Goal: Use online tool/utility: Utilize a website feature to perform a specific function

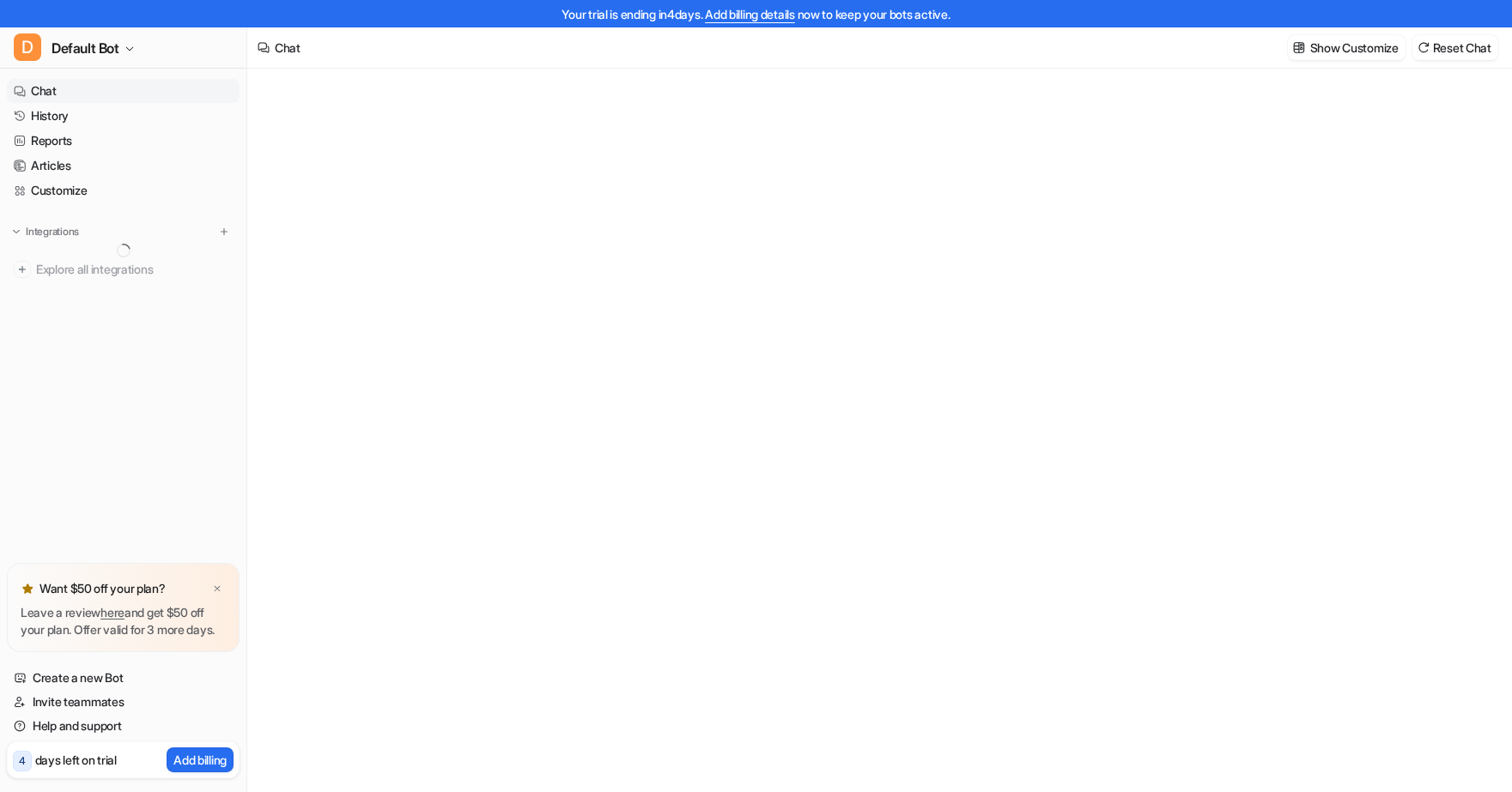
type textarea "**********"
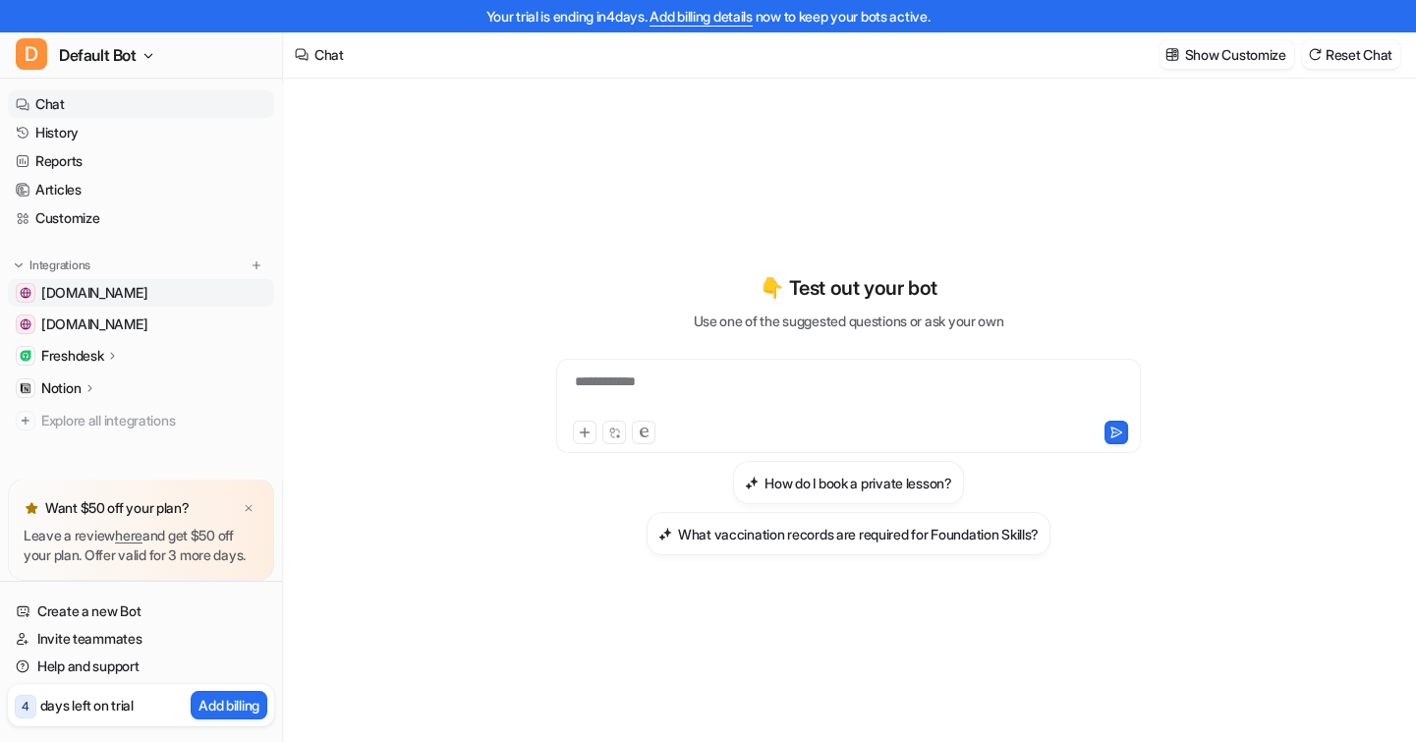
click at [114, 297] on span "[DOMAIN_NAME]" at bounding box center [94, 293] width 106 height 20
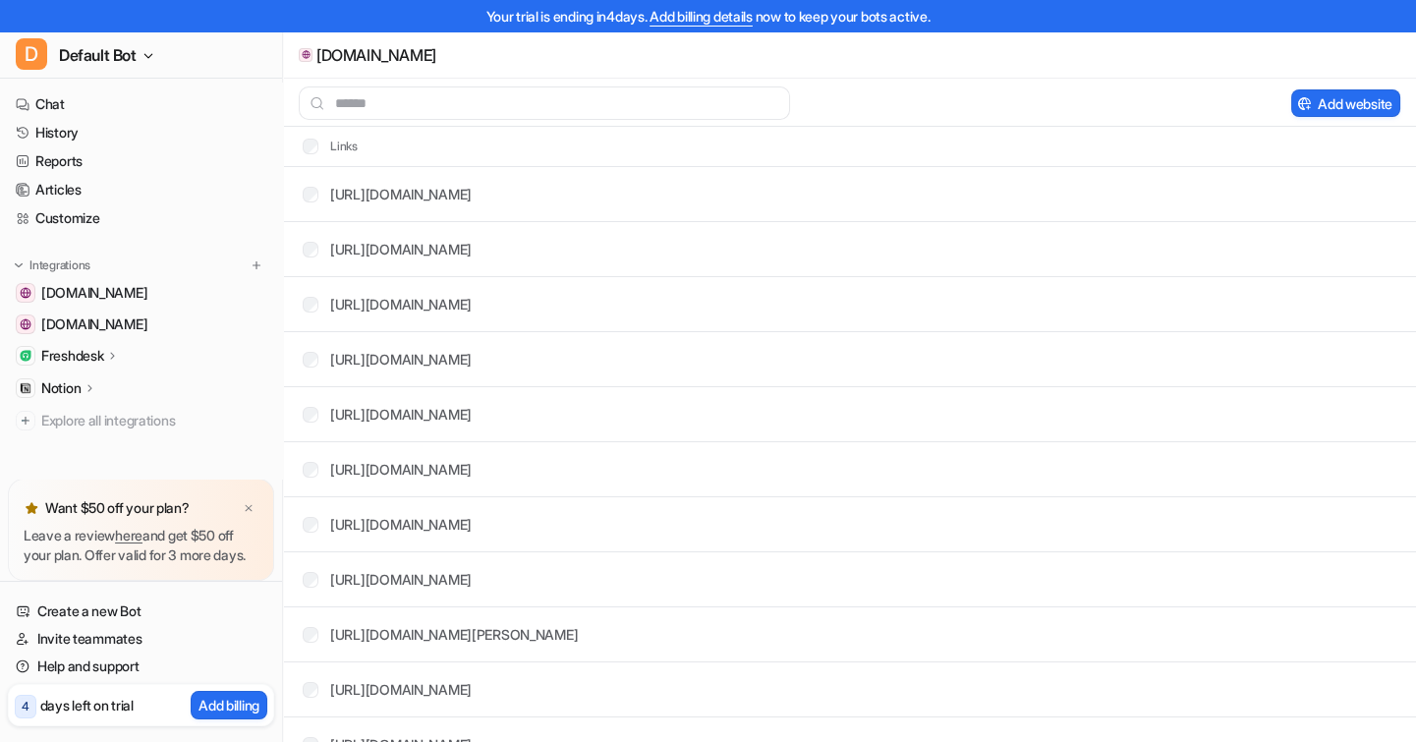
scroll to position [536, 0]
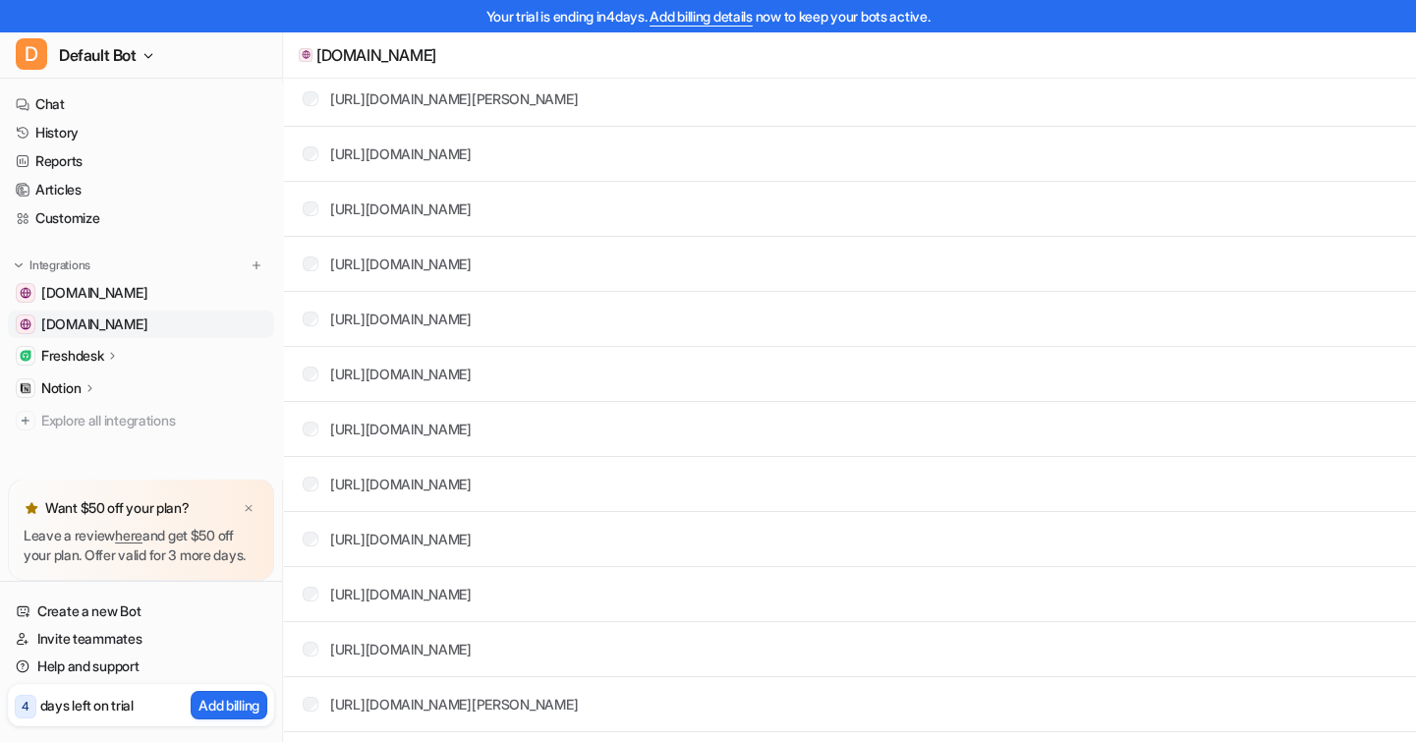
click at [101, 324] on span "[DOMAIN_NAME]" at bounding box center [94, 324] width 106 height 20
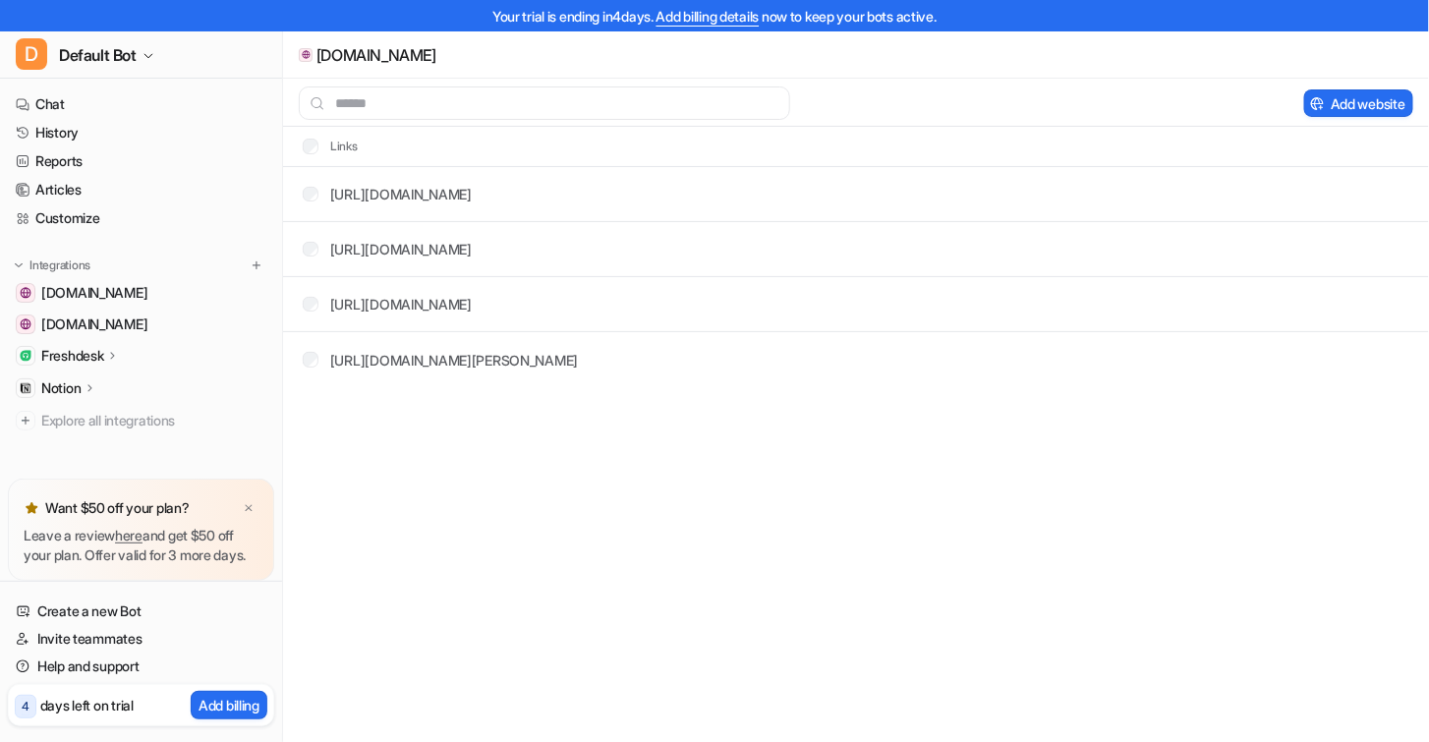
click at [78, 362] on p "Freshdesk" at bounding box center [72, 356] width 62 height 20
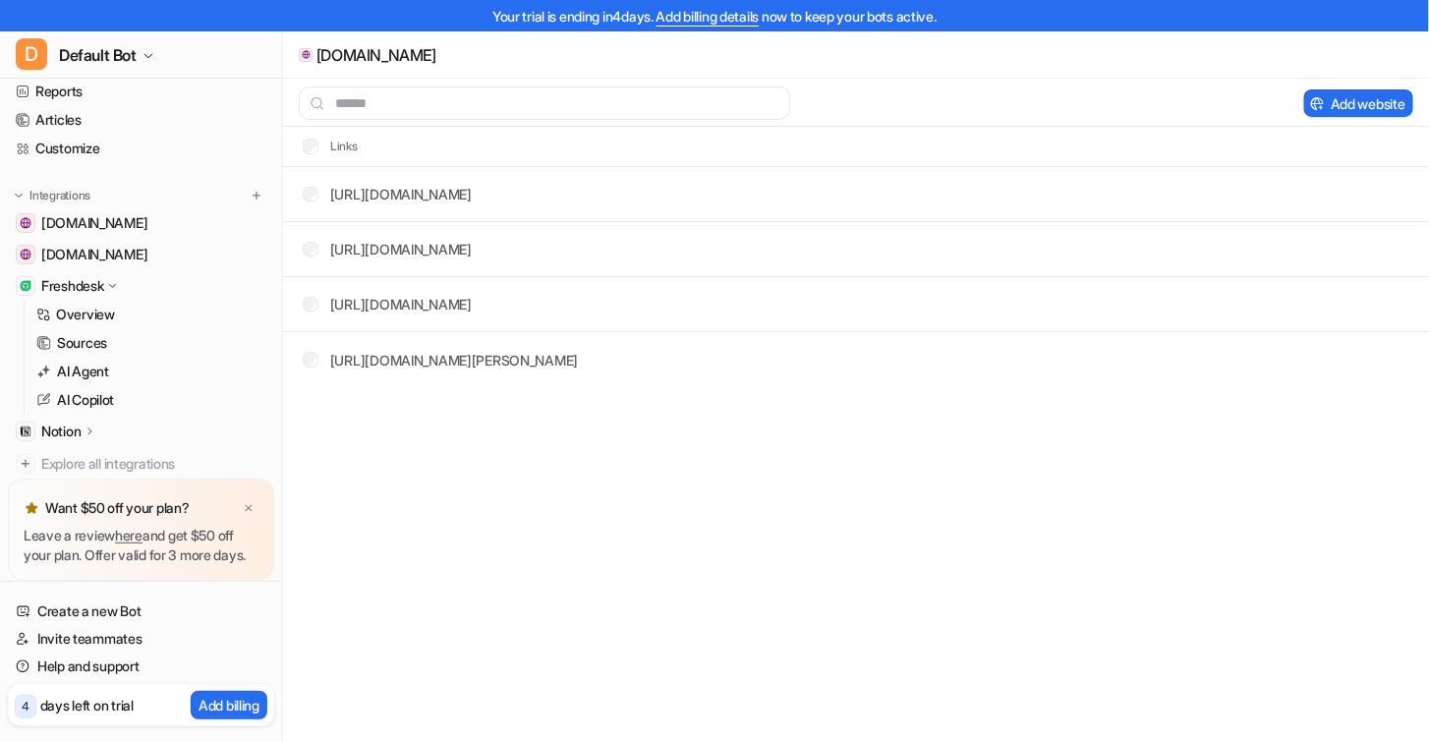
scroll to position [88, 0]
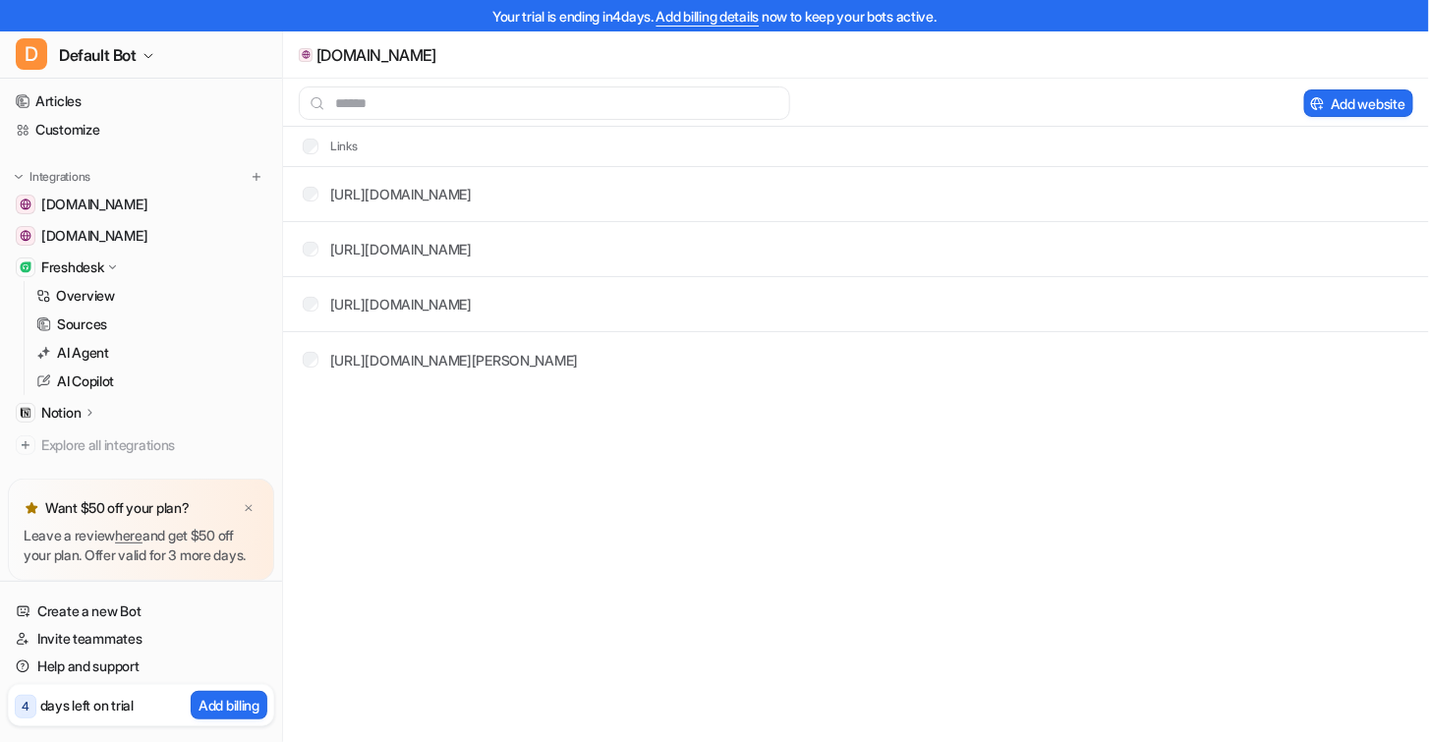
click at [86, 405] on icon at bounding box center [91, 412] width 14 height 15
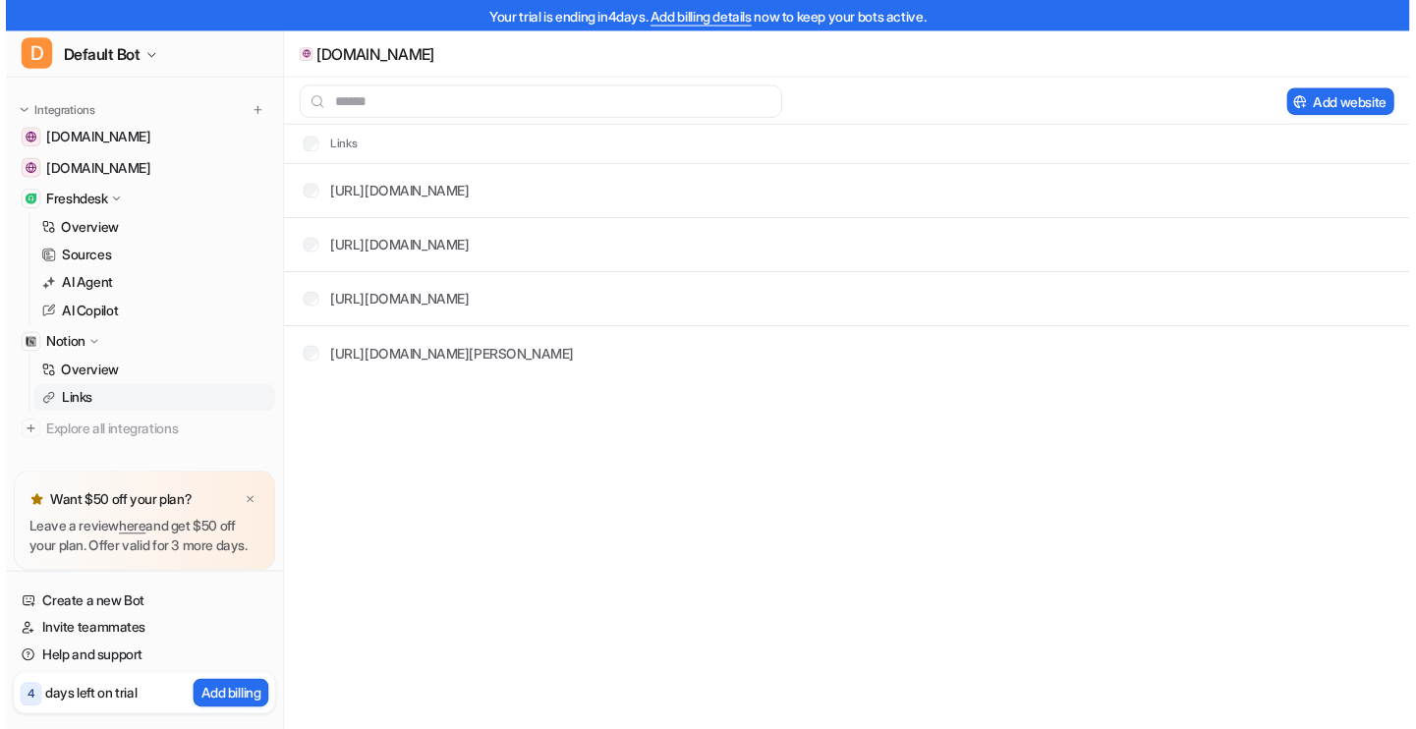
scroll to position [199, 0]
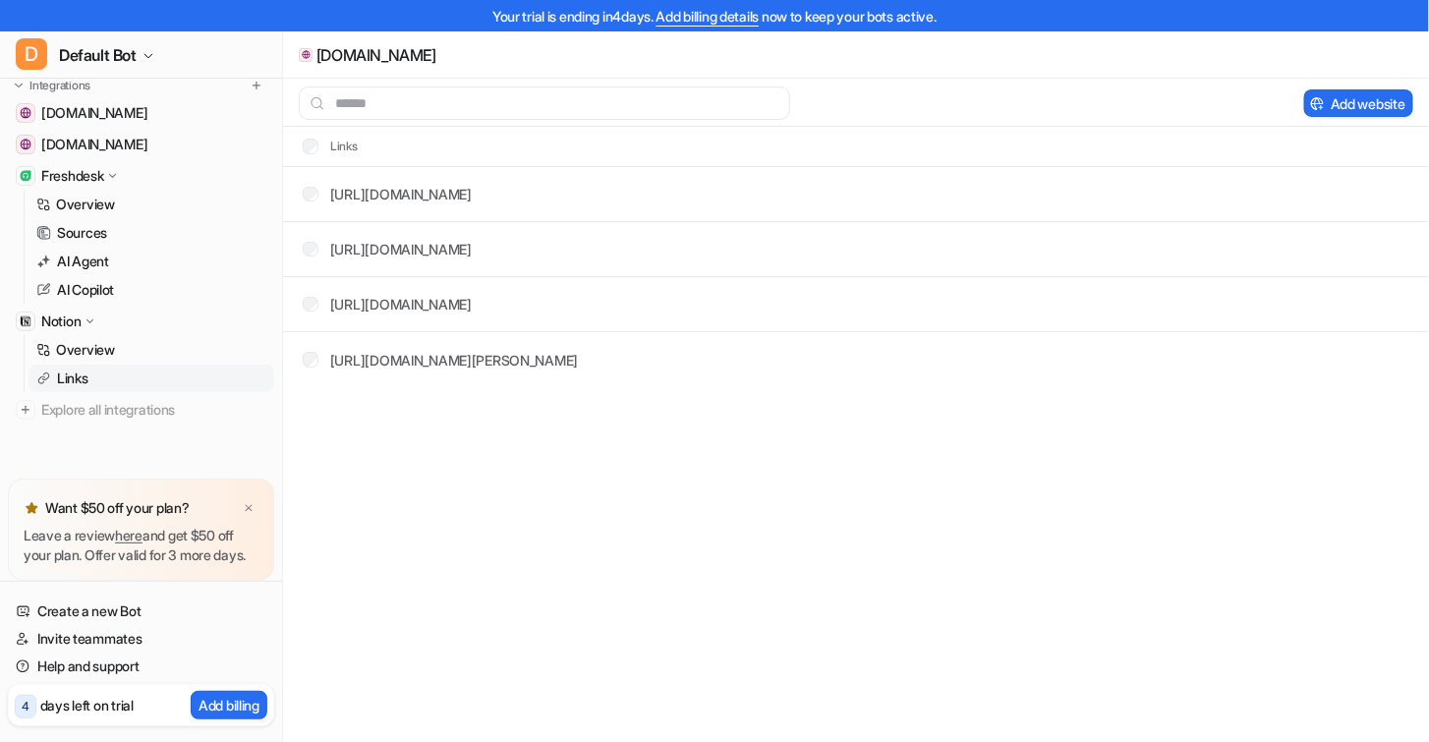
click at [69, 369] on p "Links" at bounding box center [72, 379] width 31 height 20
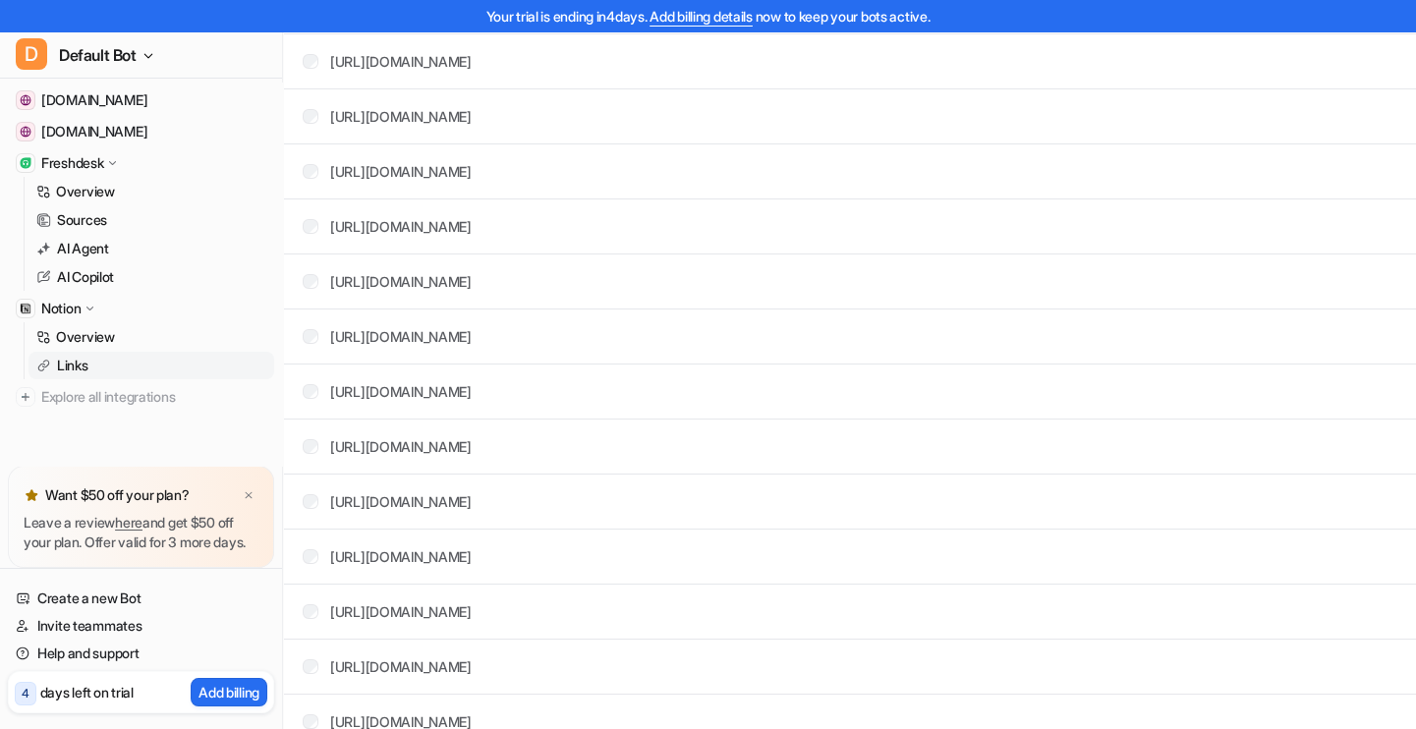
scroll to position [2193, 0]
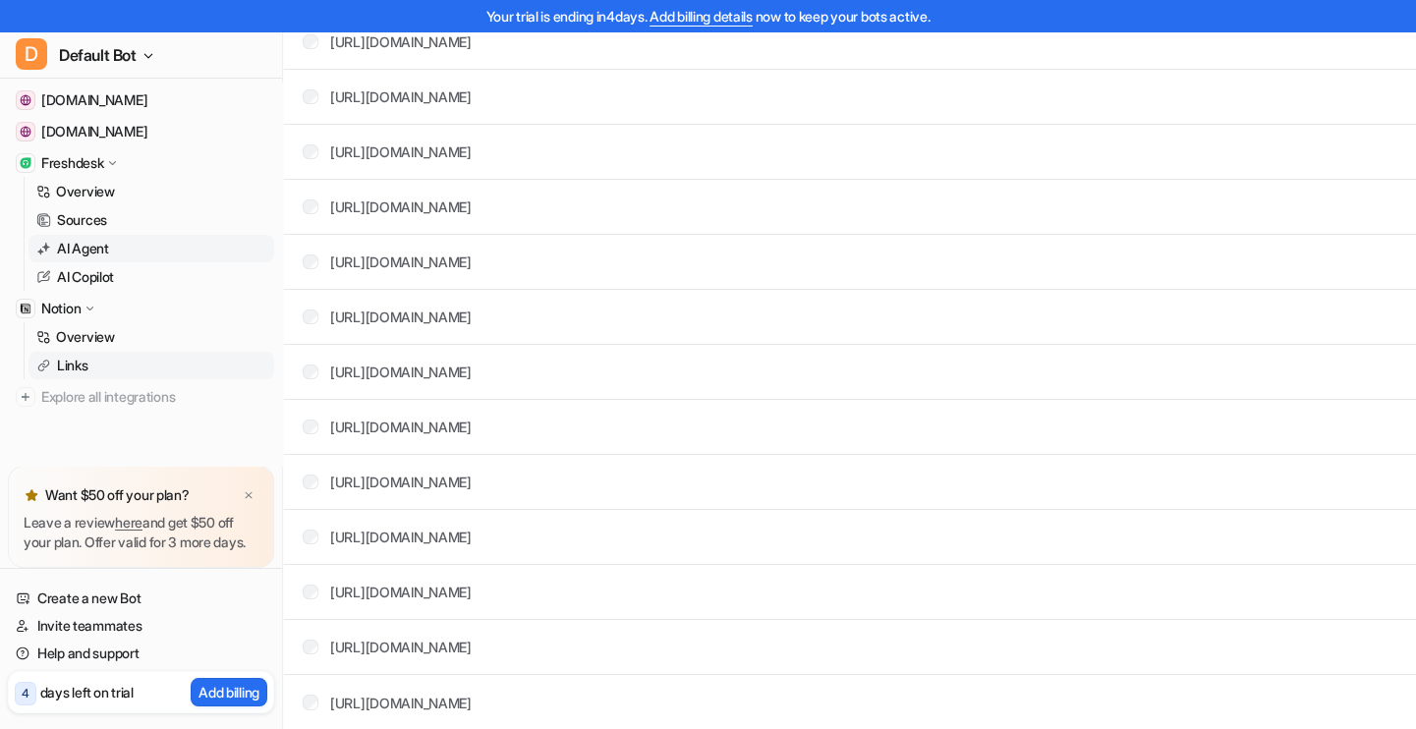
click at [106, 248] on p "AI Agent" at bounding box center [83, 249] width 52 height 20
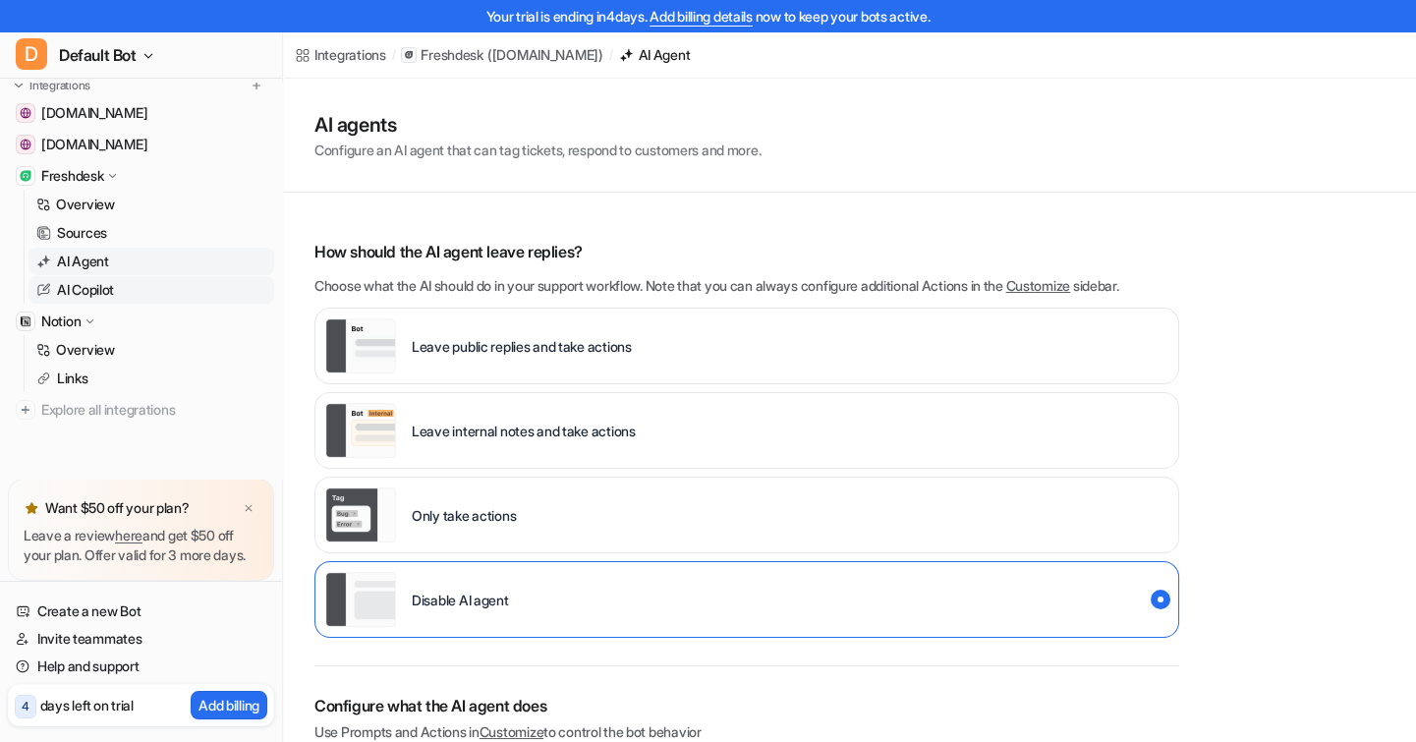
click at [98, 280] on p "AI Copilot" at bounding box center [85, 290] width 57 height 20
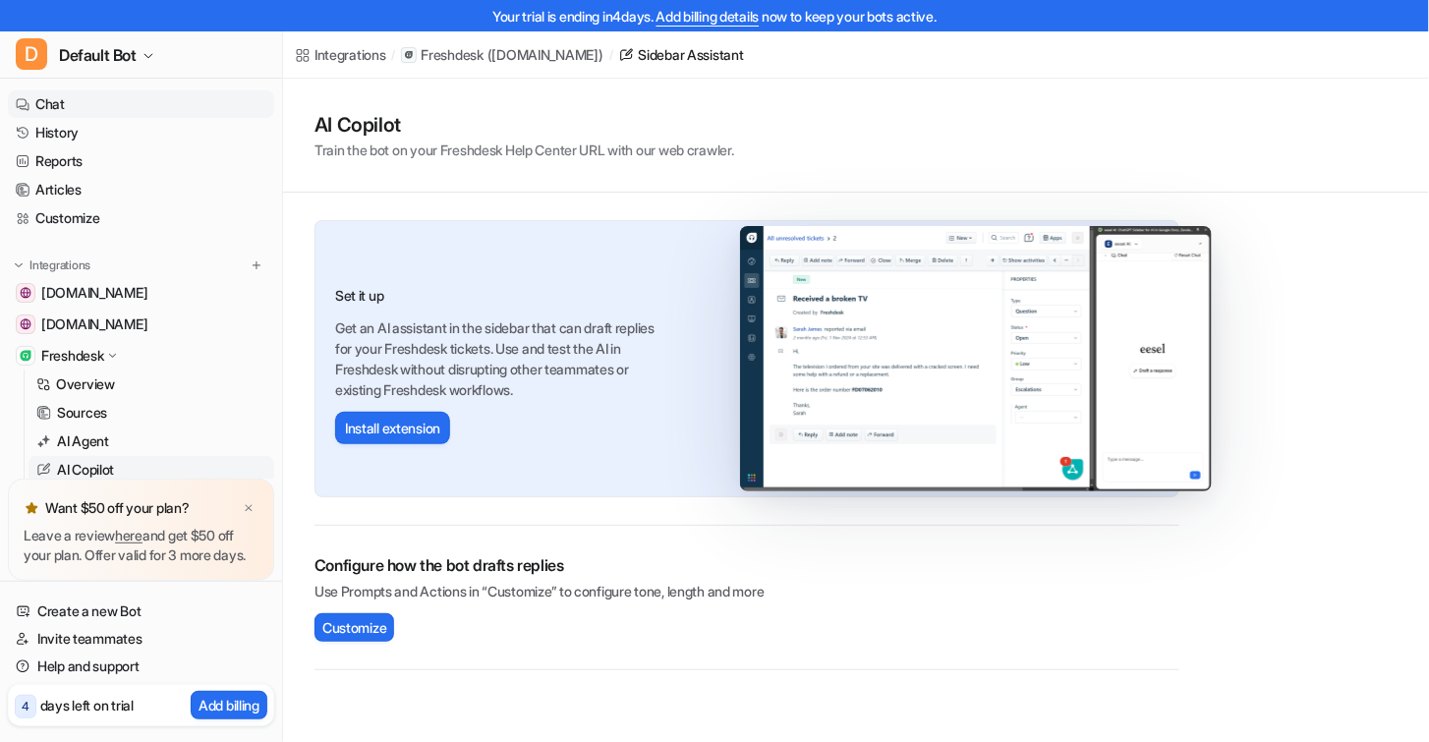
click at [93, 107] on link "Chat" at bounding box center [141, 104] width 266 height 28
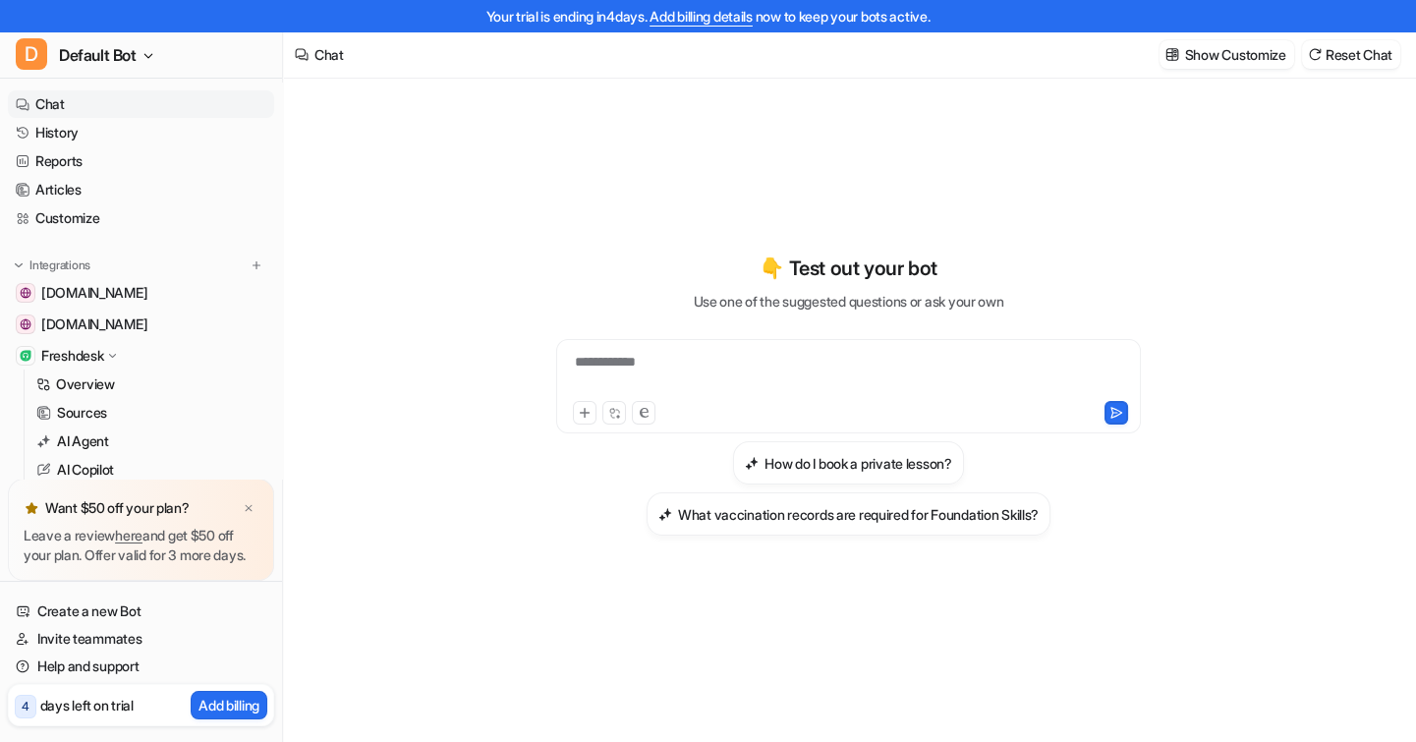
scroll to position [30, 0]
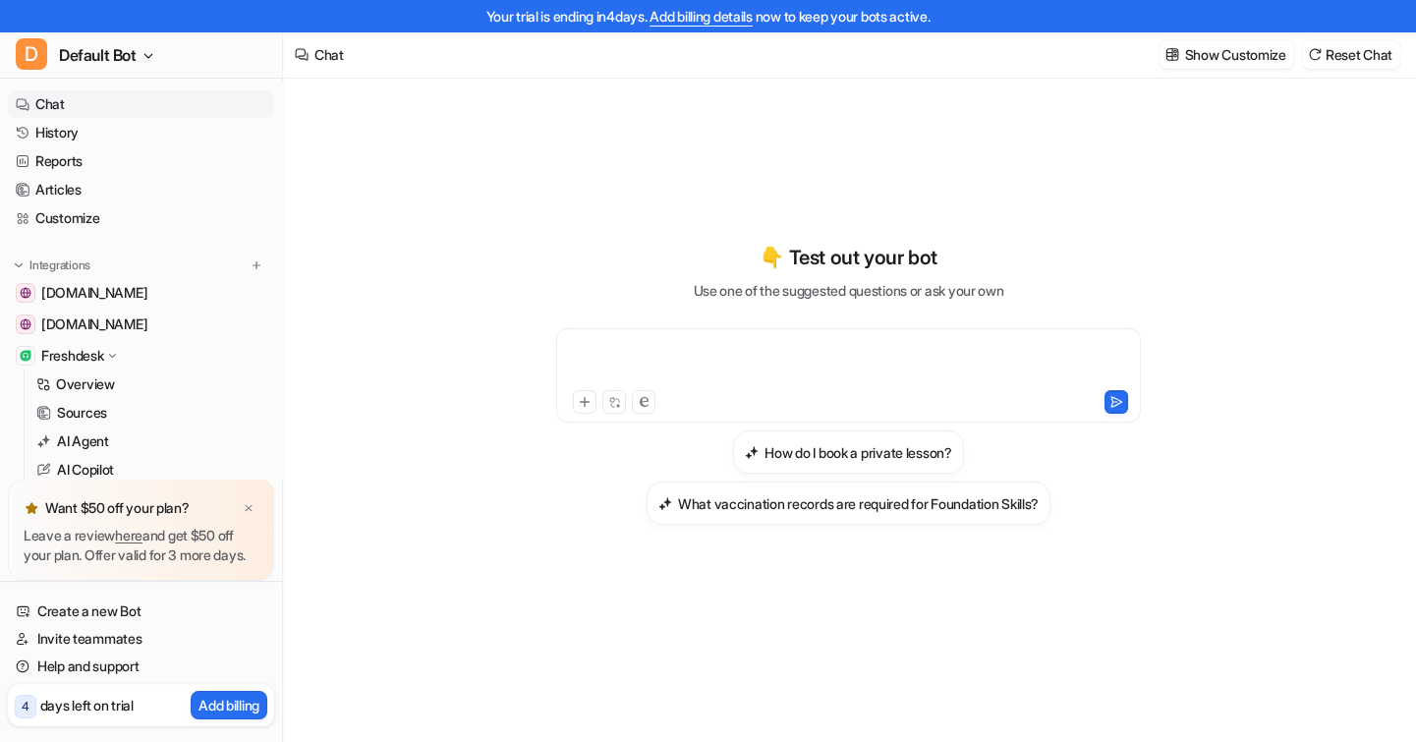
click at [618, 348] on div at bounding box center [848, 363] width 575 height 45
click at [635, 345] on div at bounding box center [848, 363] width 575 height 45
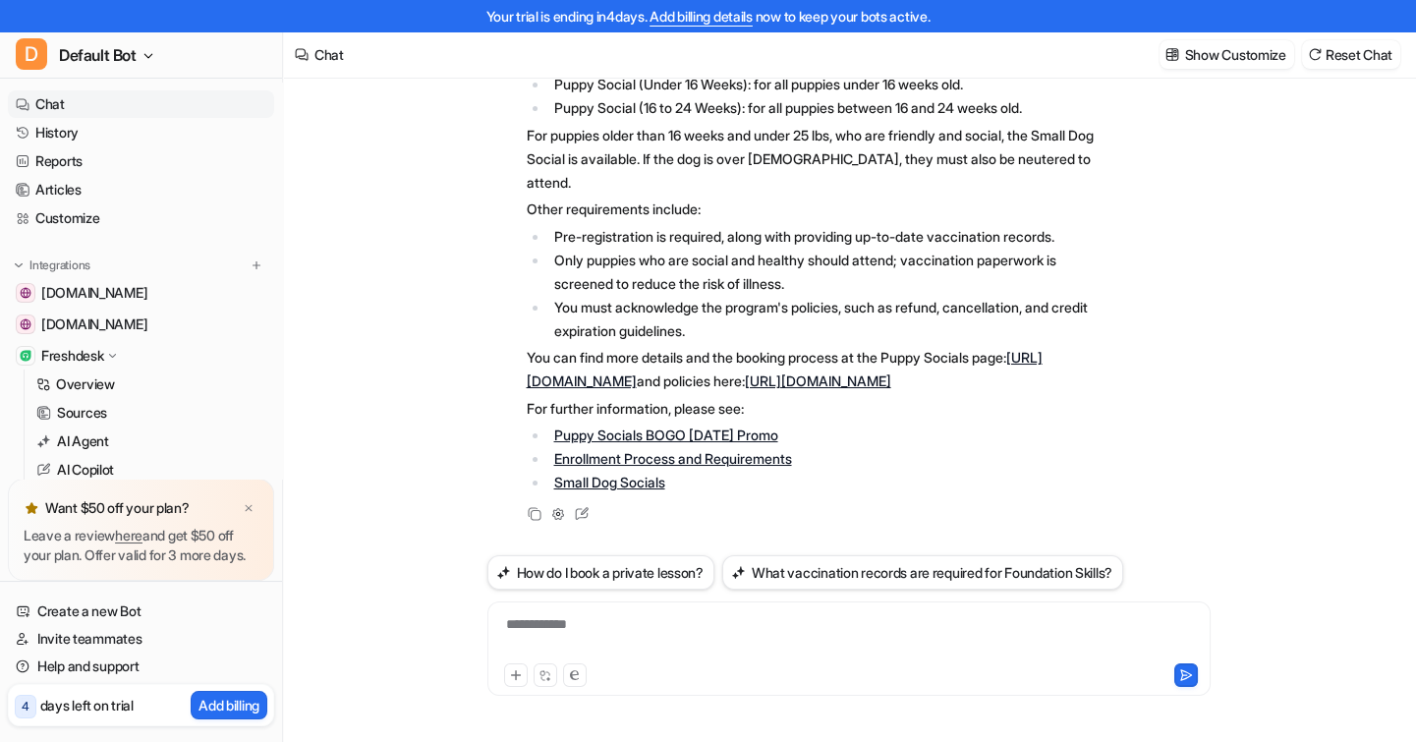
click at [604, 626] on div "**********" at bounding box center [848, 636] width 713 height 45
click at [114, 103] on link "Chat" at bounding box center [141, 104] width 266 height 28
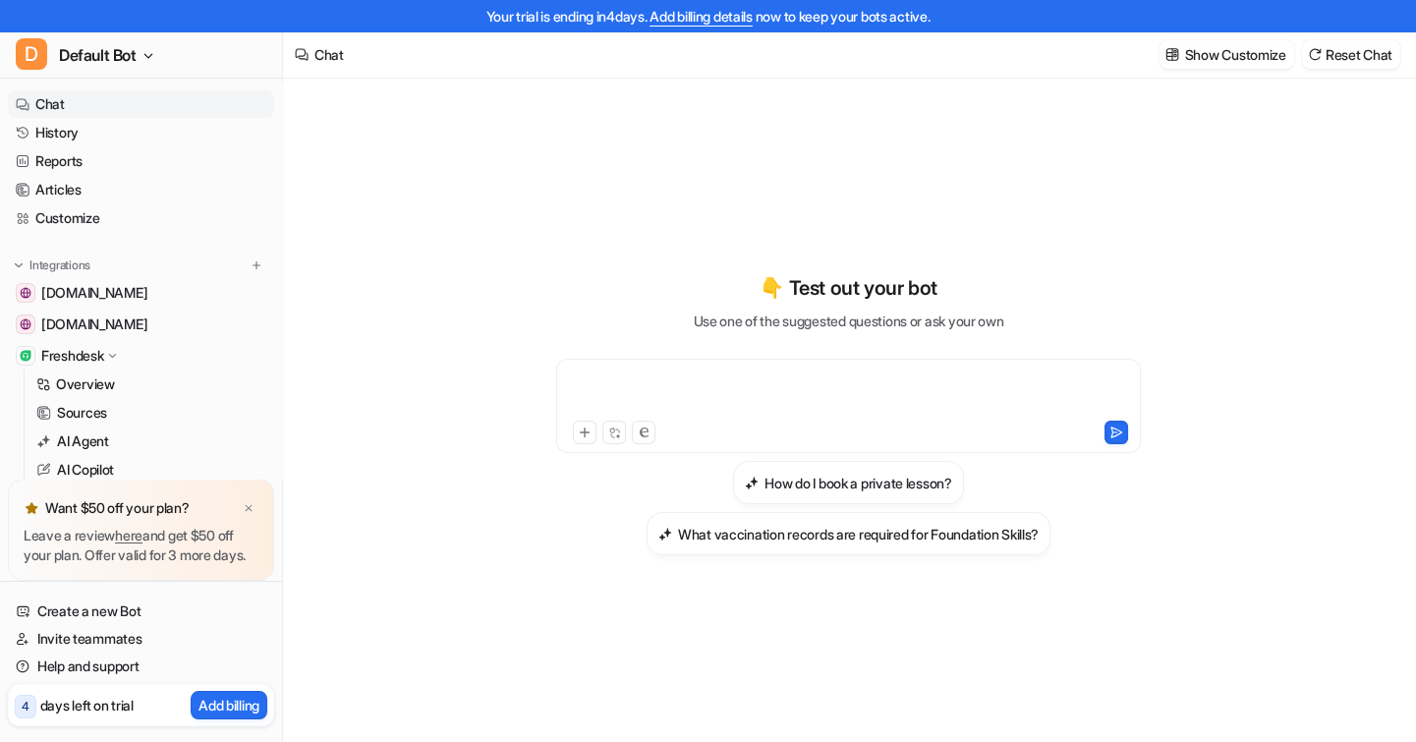
click at [644, 385] on div at bounding box center [848, 393] width 575 height 45
paste div
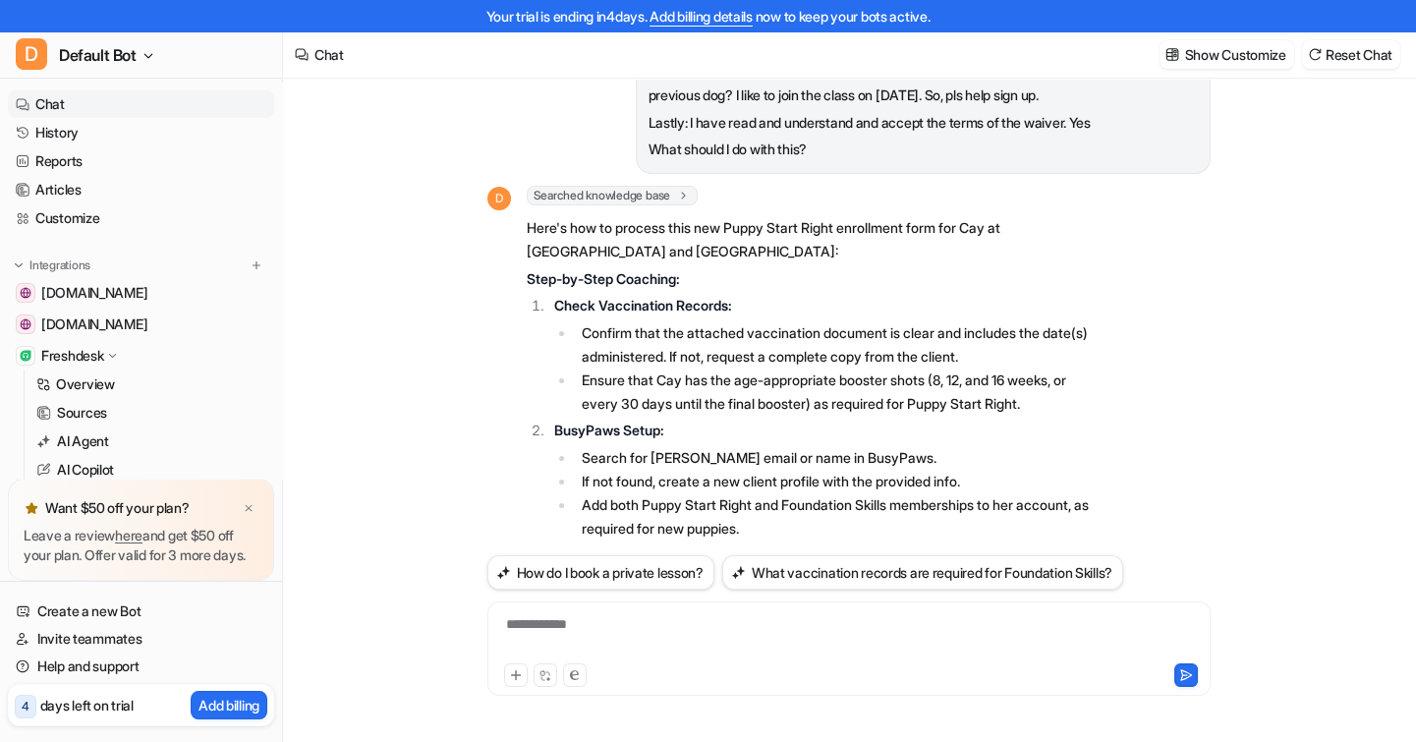
scroll to position [681, 0]
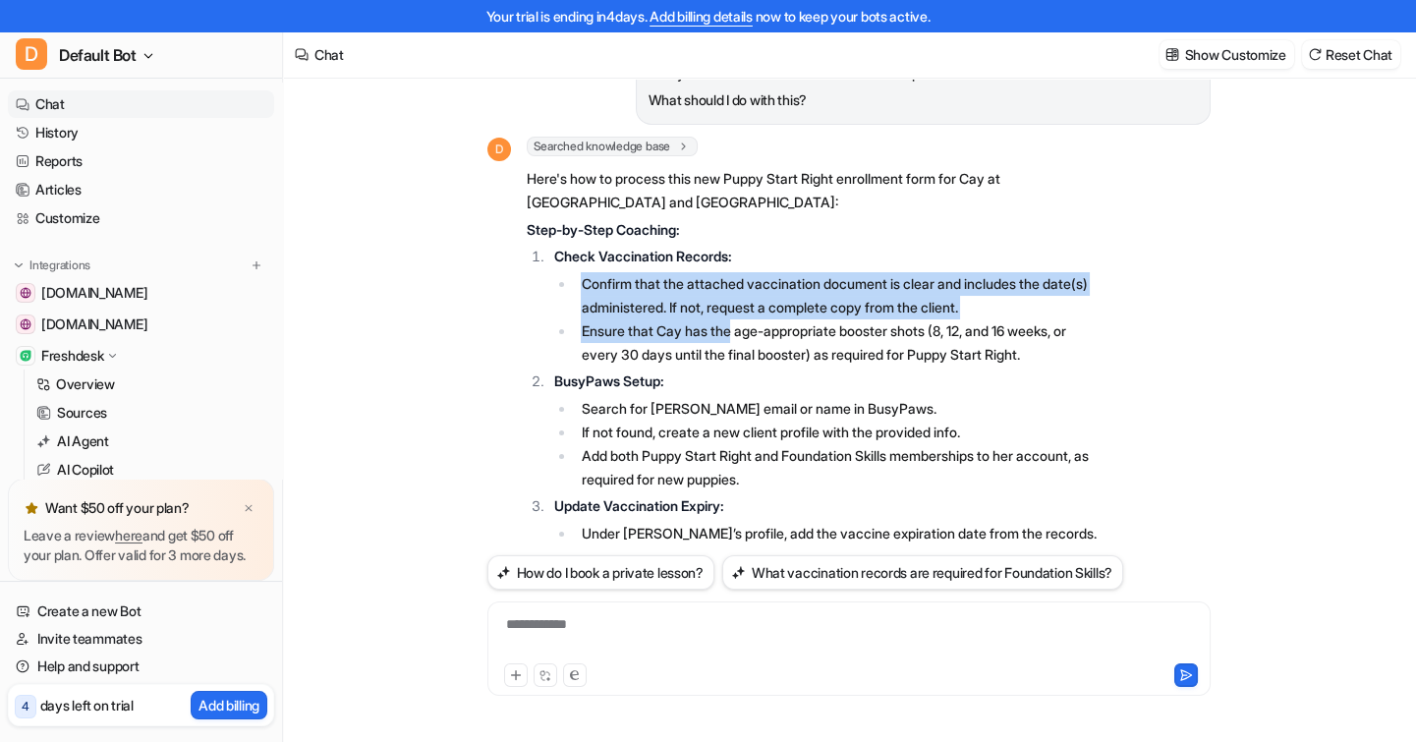
drag, startPoint x: 586, startPoint y: 286, endPoint x: 811, endPoint y: 319, distance: 227.5
click at [737, 329] on ul "Confirm that the attached vaccination document is clear and includes the date(s…" at bounding box center [826, 319] width 547 height 94
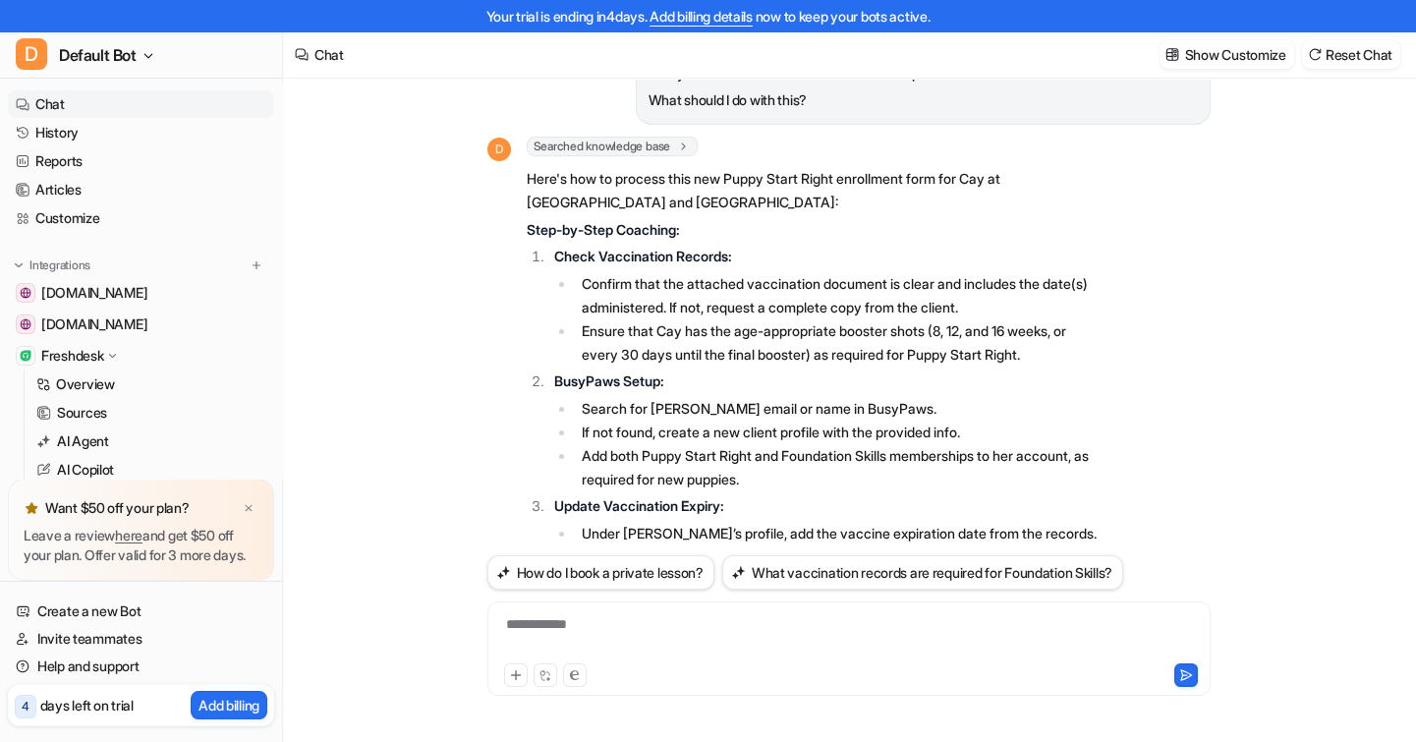
click at [814, 319] on li "Ensure that Cay has the age-appropriate booster shots (8, 12, and 16 weeks, or …" at bounding box center [838, 342] width 526 height 47
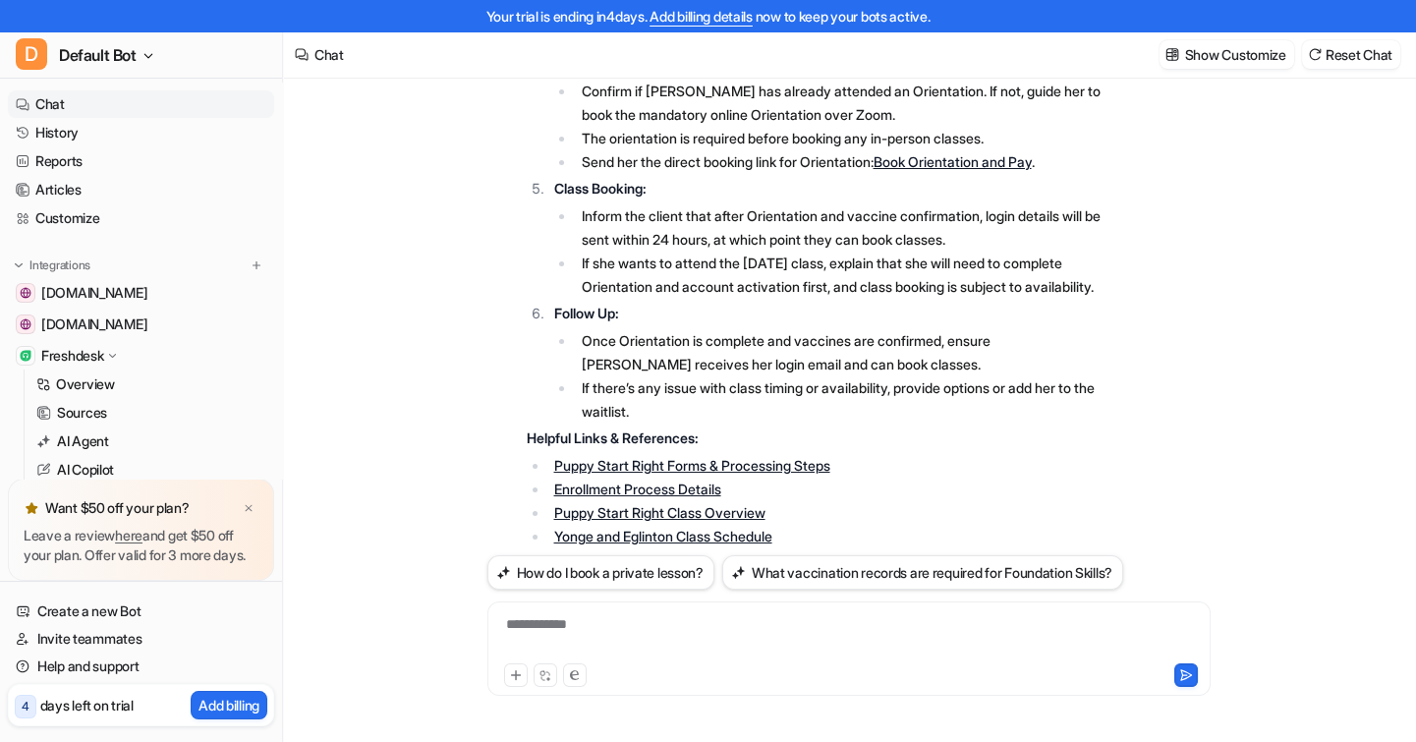
scroll to position [1307, 0]
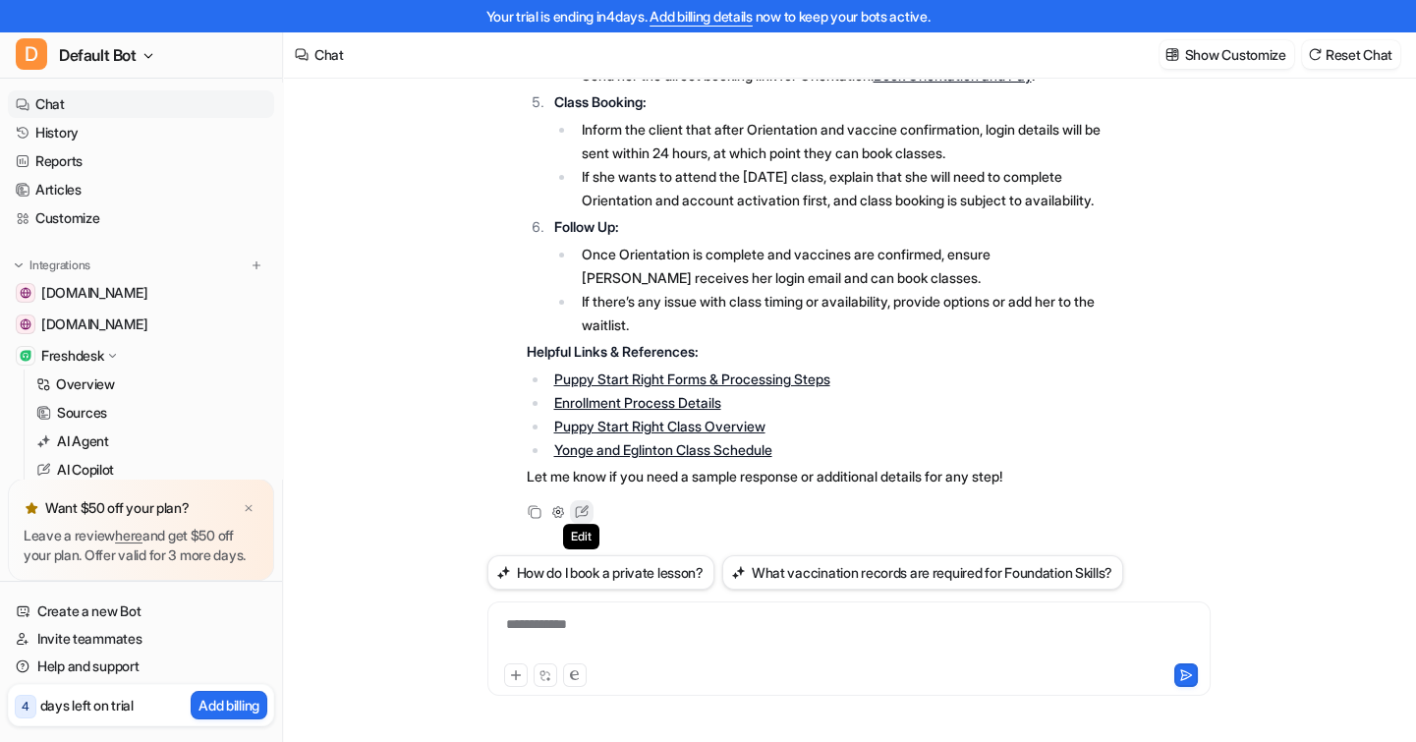
click at [584, 518] on icon at bounding box center [582, 512] width 26 height 26
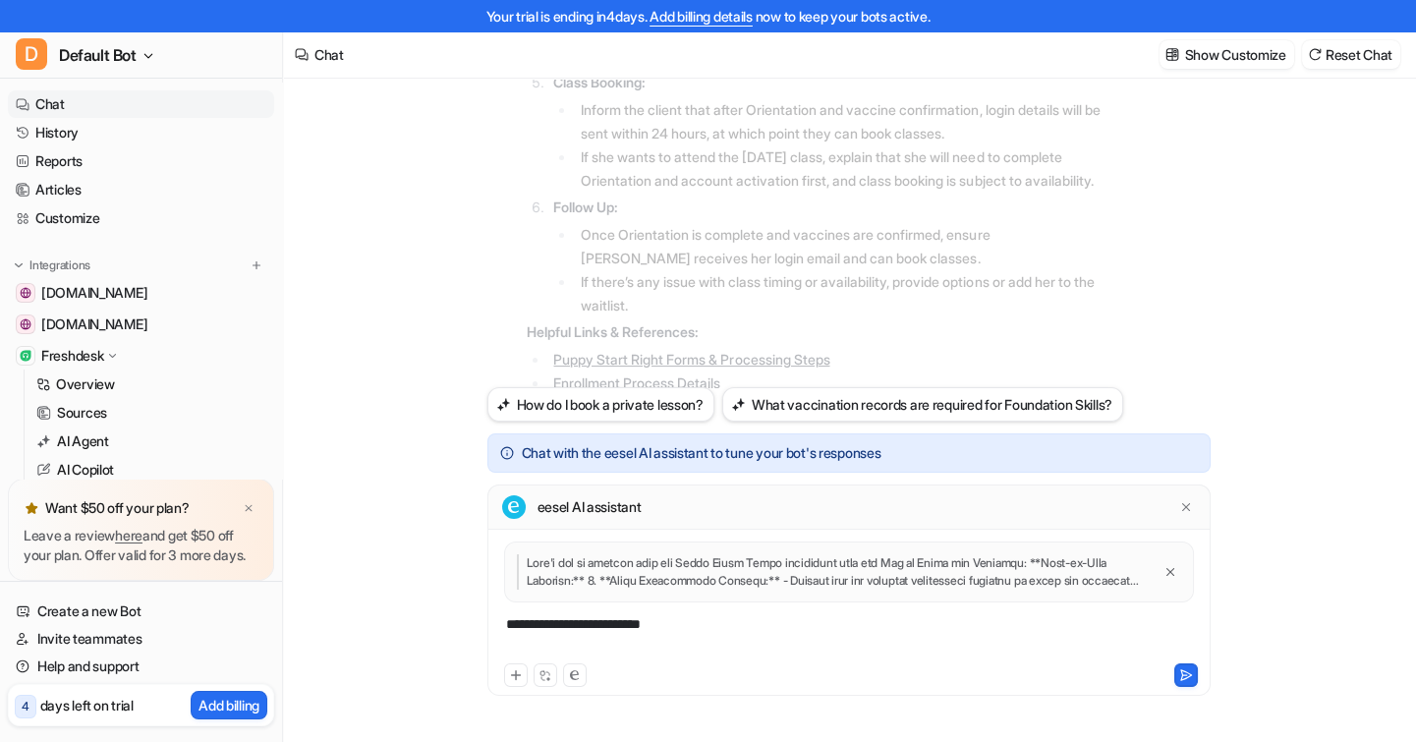
click at [706, 626] on div "**********" at bounding box center [848, 636] width 713 height 45
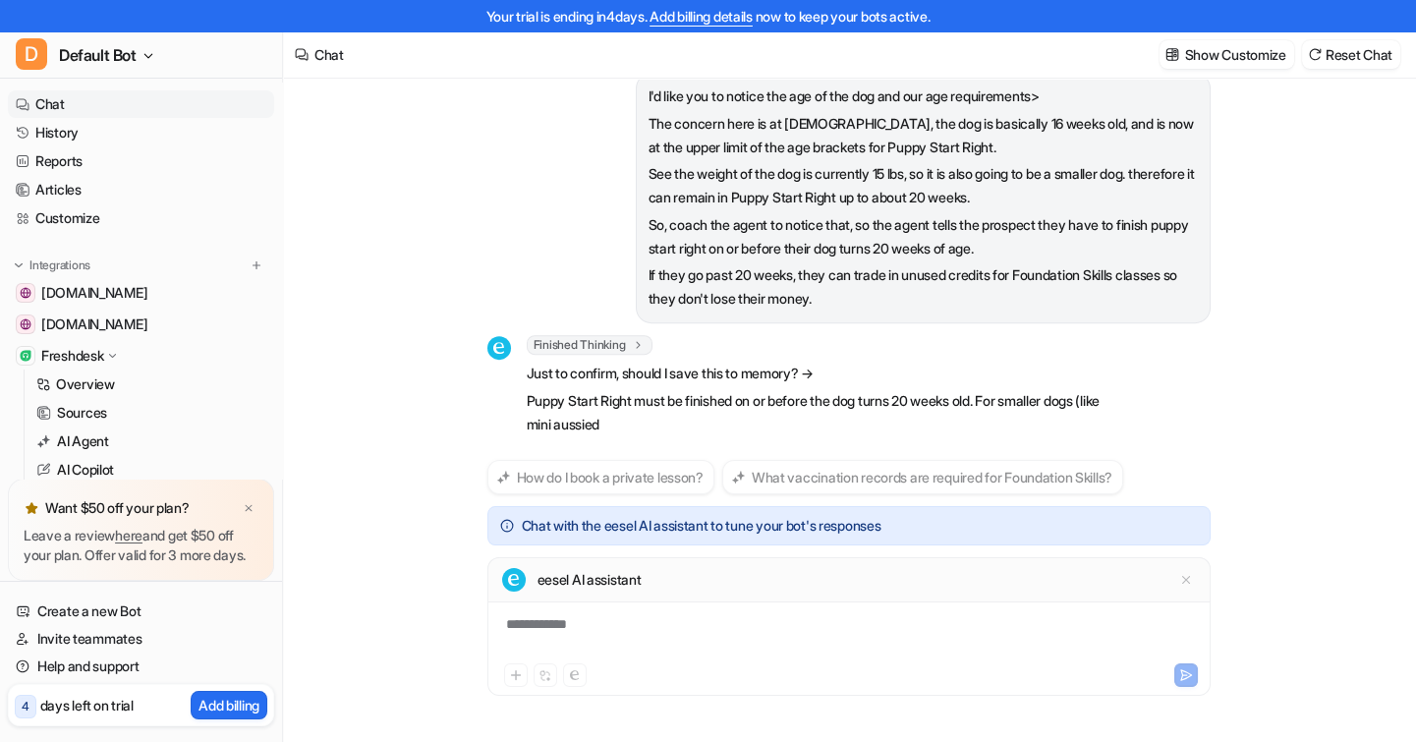
scroll to position [1842, 0]
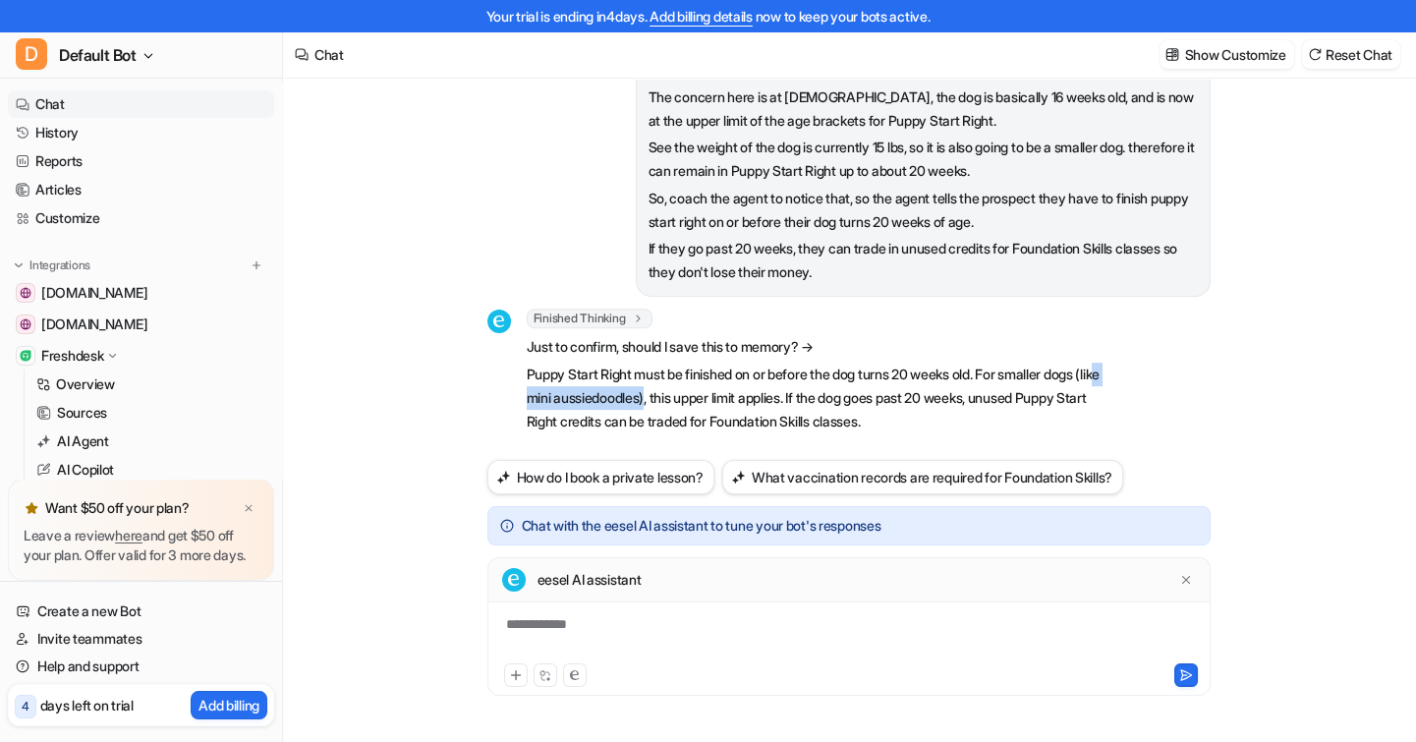
drag, startPoint x: 714, startPoint y: 398, endPoint x: 614, endPoint y: 408, distance: 100.7
click at [582, 403] on p "Puppy Start Right must be finished on or before the dog turns 20 weeks old. For…" at bounding box center [814, 398] width 575 height 71
click at [645, 398] on p "Puppy Start Right must be finished on or before the dog turns 20 weeks old. For…" at bounding box center [814, 398] width 575 height 71
click at [696, 631] on div "**********" at bounding box center [848, 636] width 713 height 45
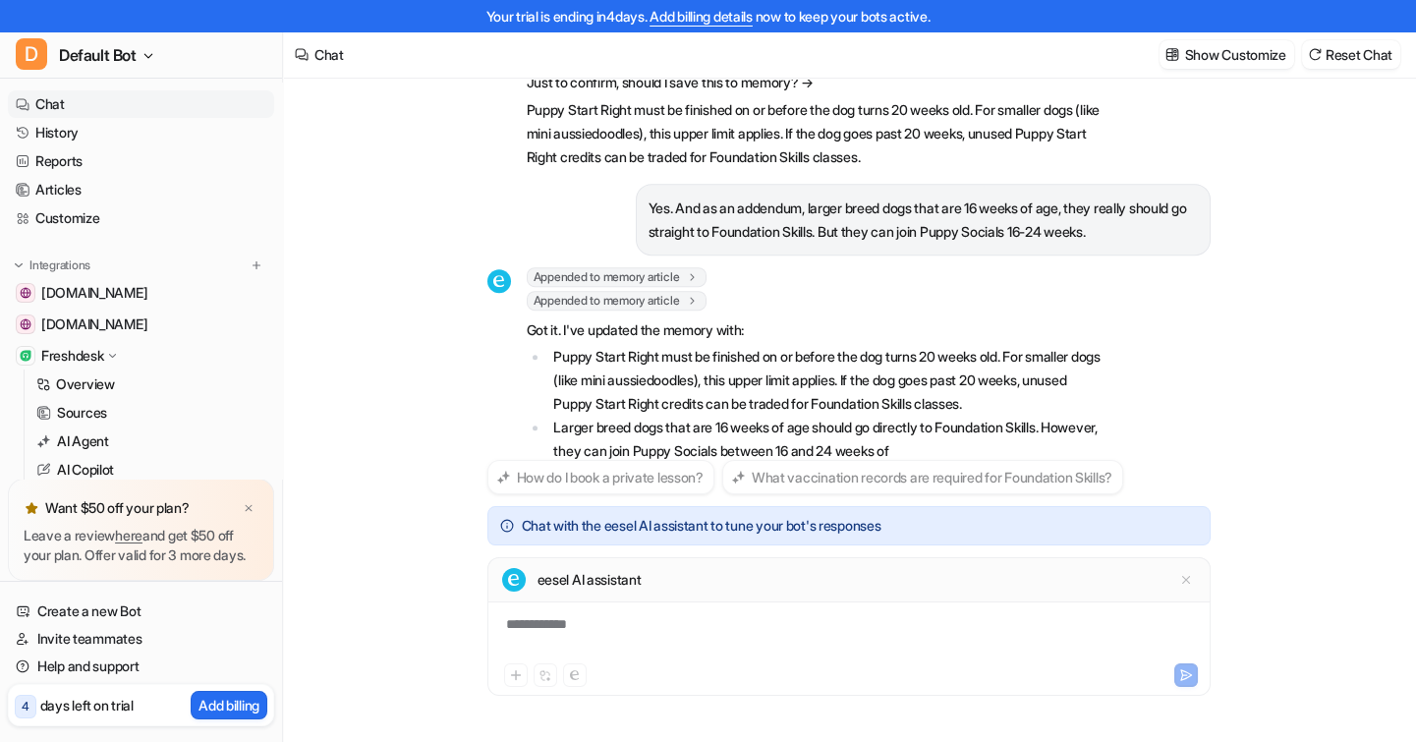
scroll to position [2133, 0]
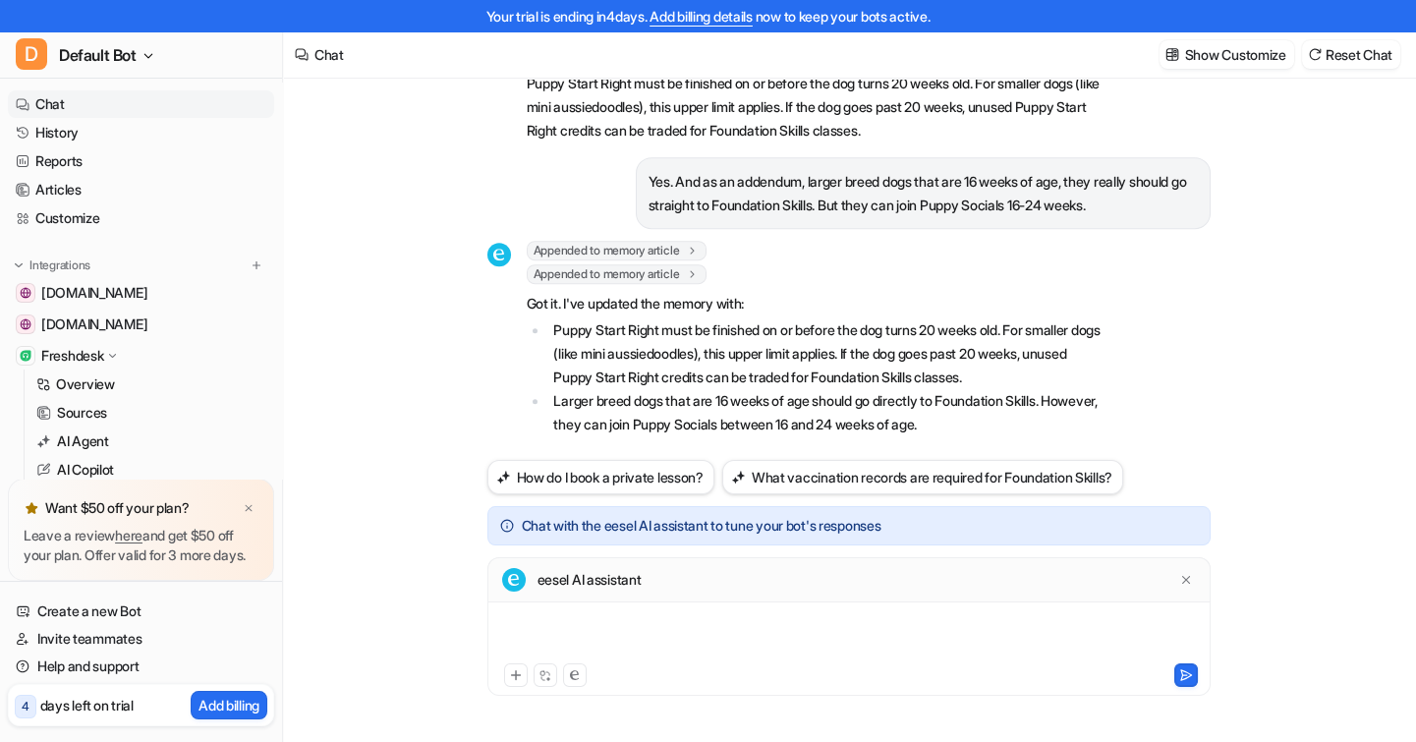
click at [650, 617] on div at bounding box center [848, 636] width 713 height 45
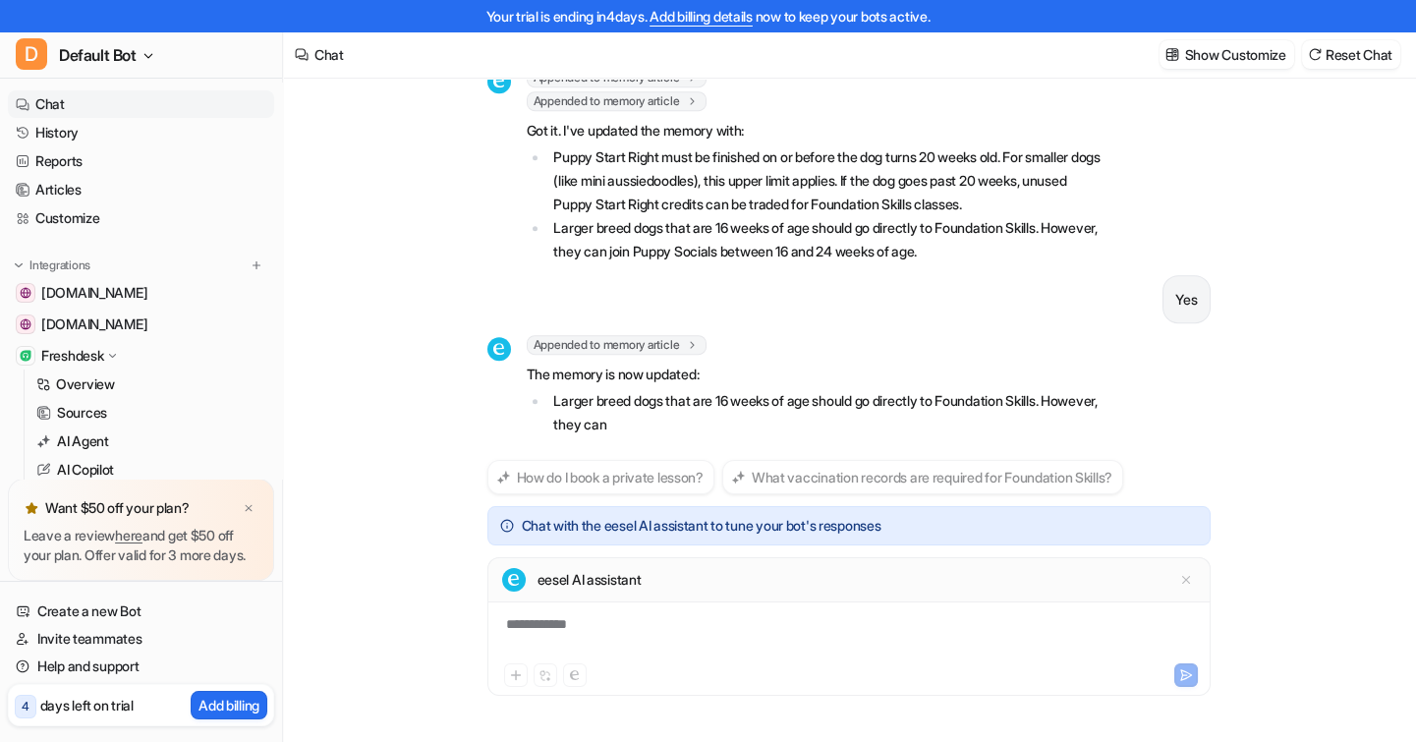
scroll to position [2335, 0]
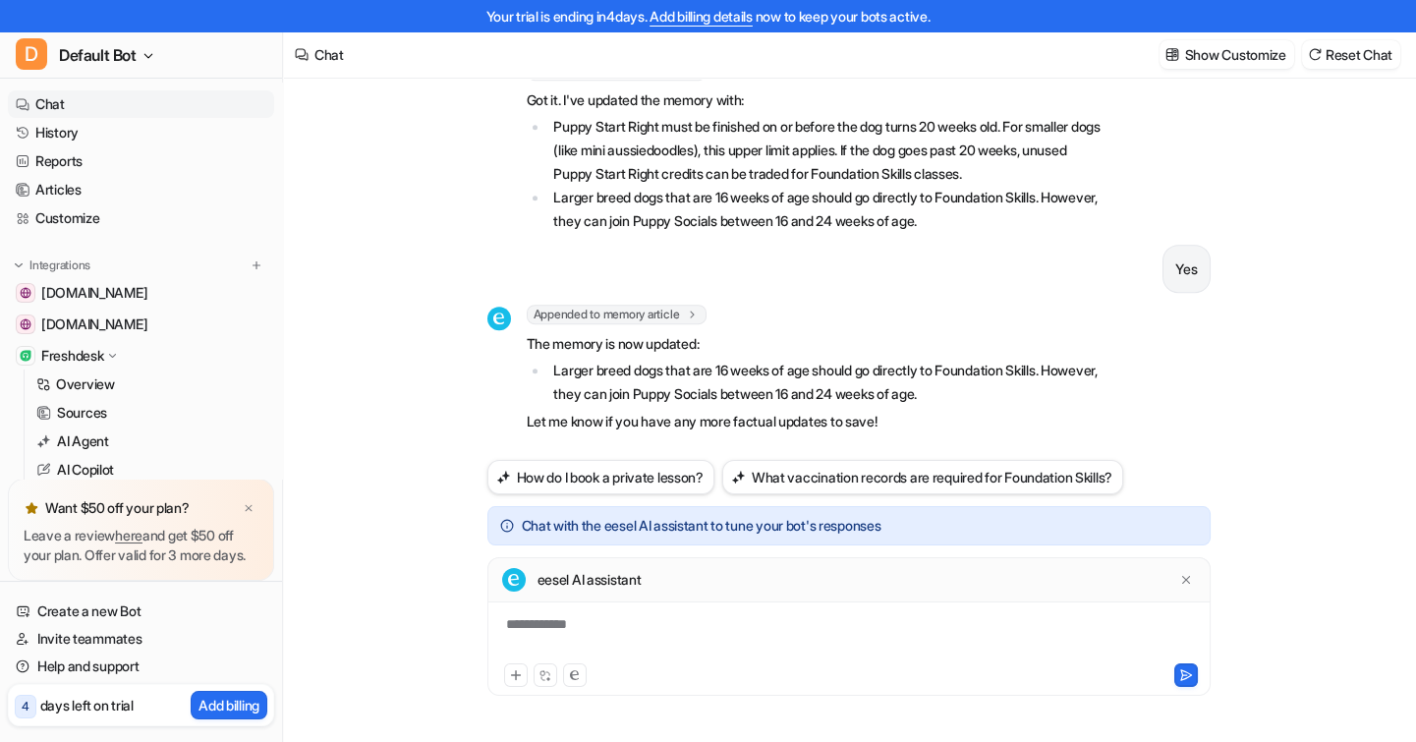
click at [89, 103] on link "Chat" at bounding box center [141, 104] width 266 height 28
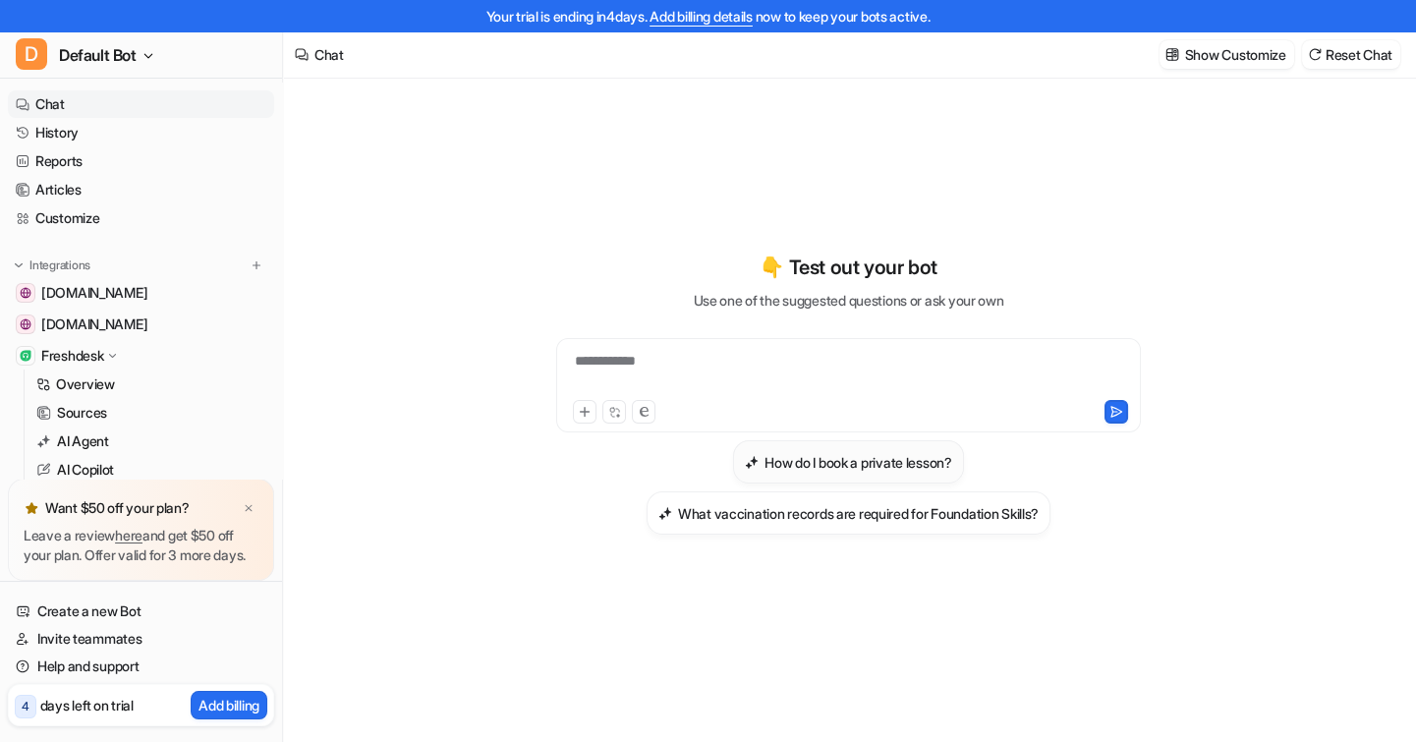
scroll to position [30, 0]
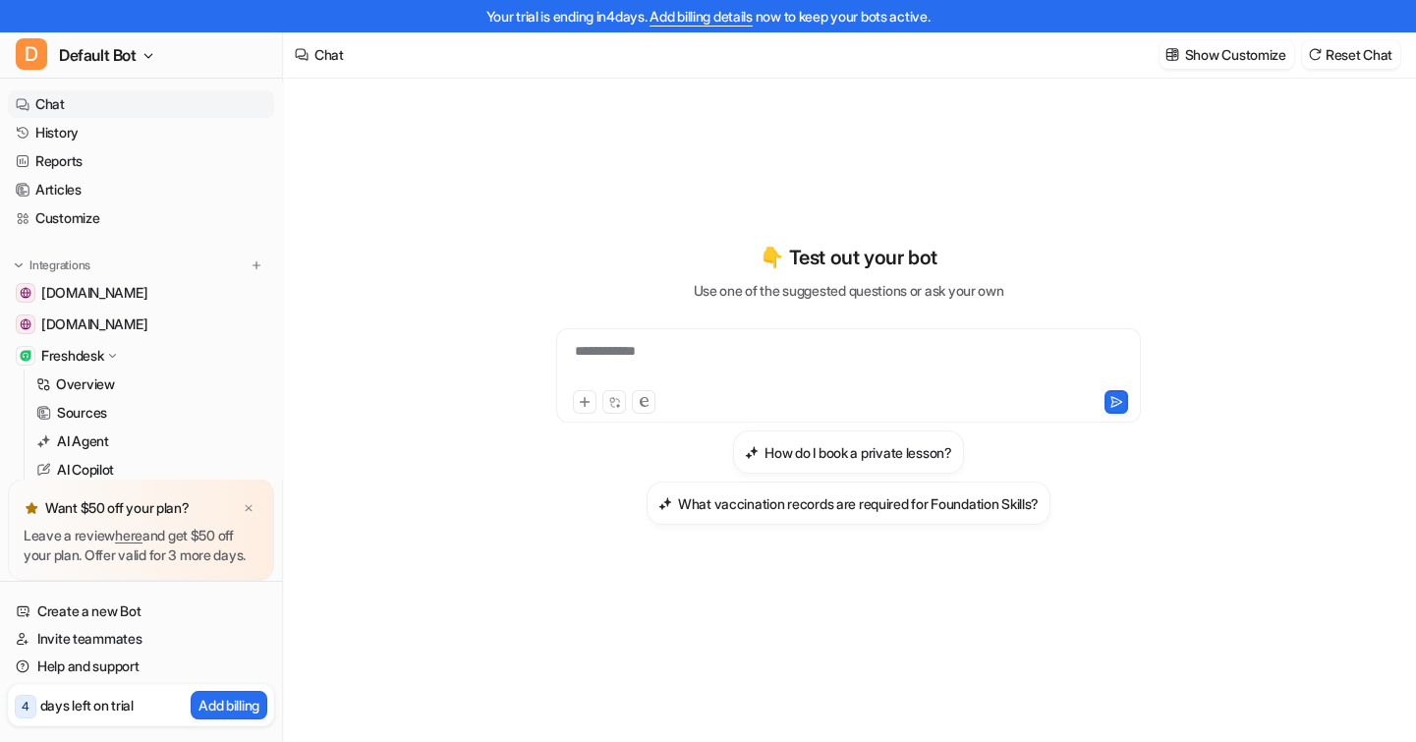
click at [671, 357] on div "**********" at bounding box center [848, 363] width 575 height 45
paste div
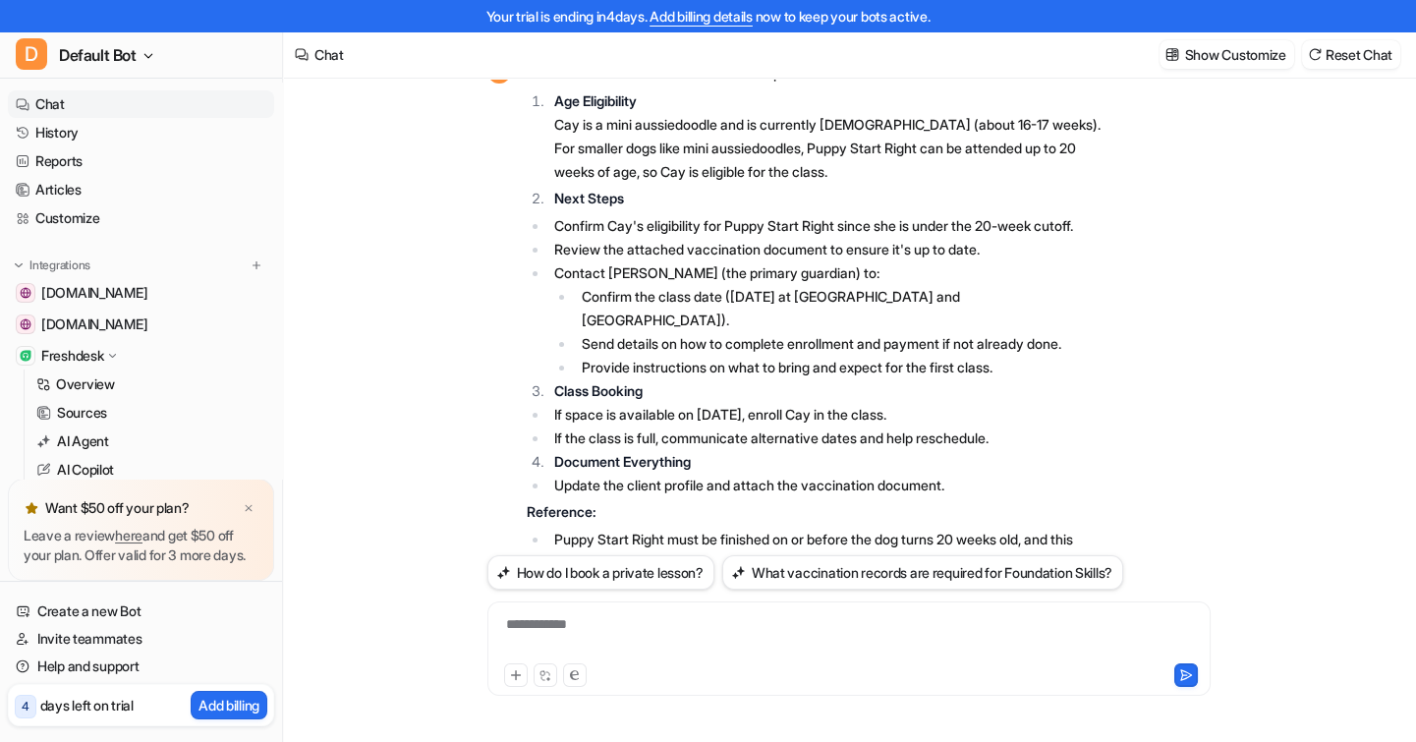
scroll to position [763, 0]
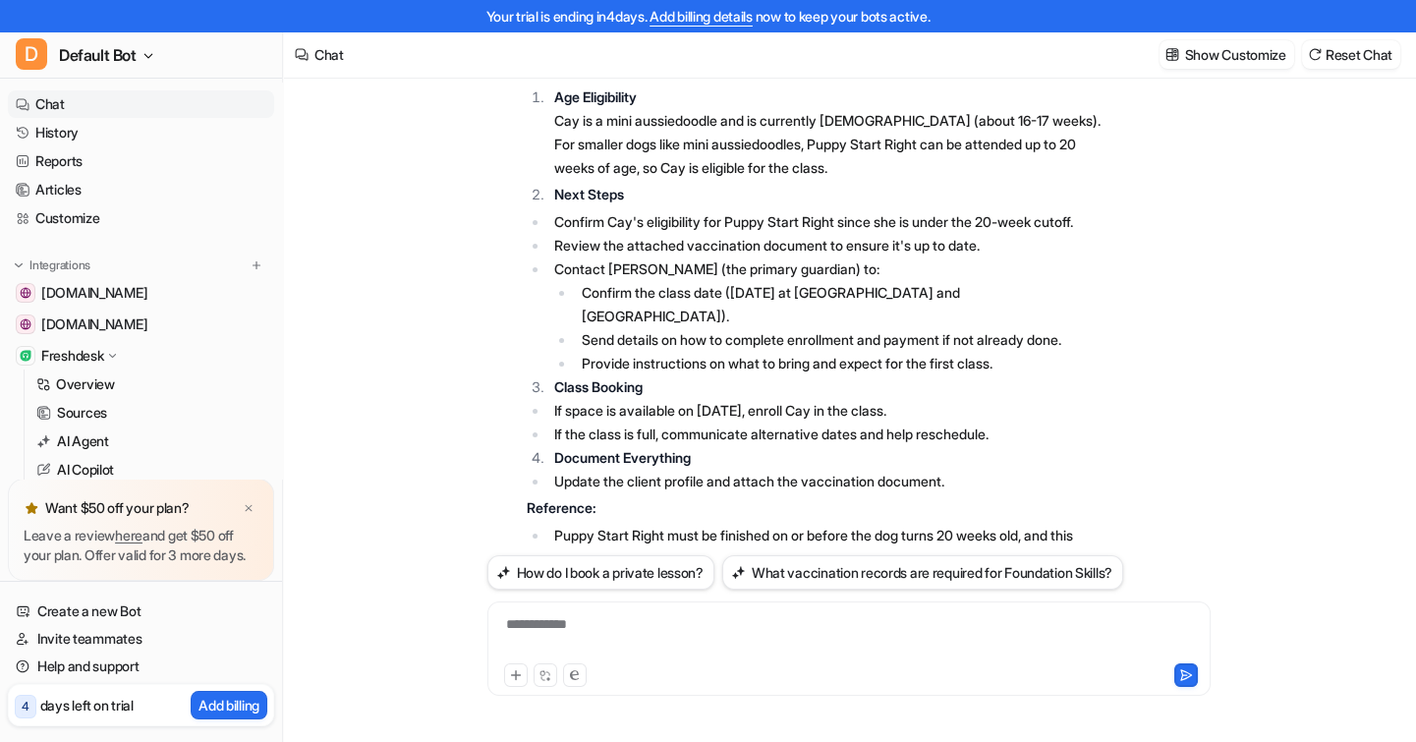
click at [86, 100] on link "Chat" at bounding box center [141, 104] width 266 height 28
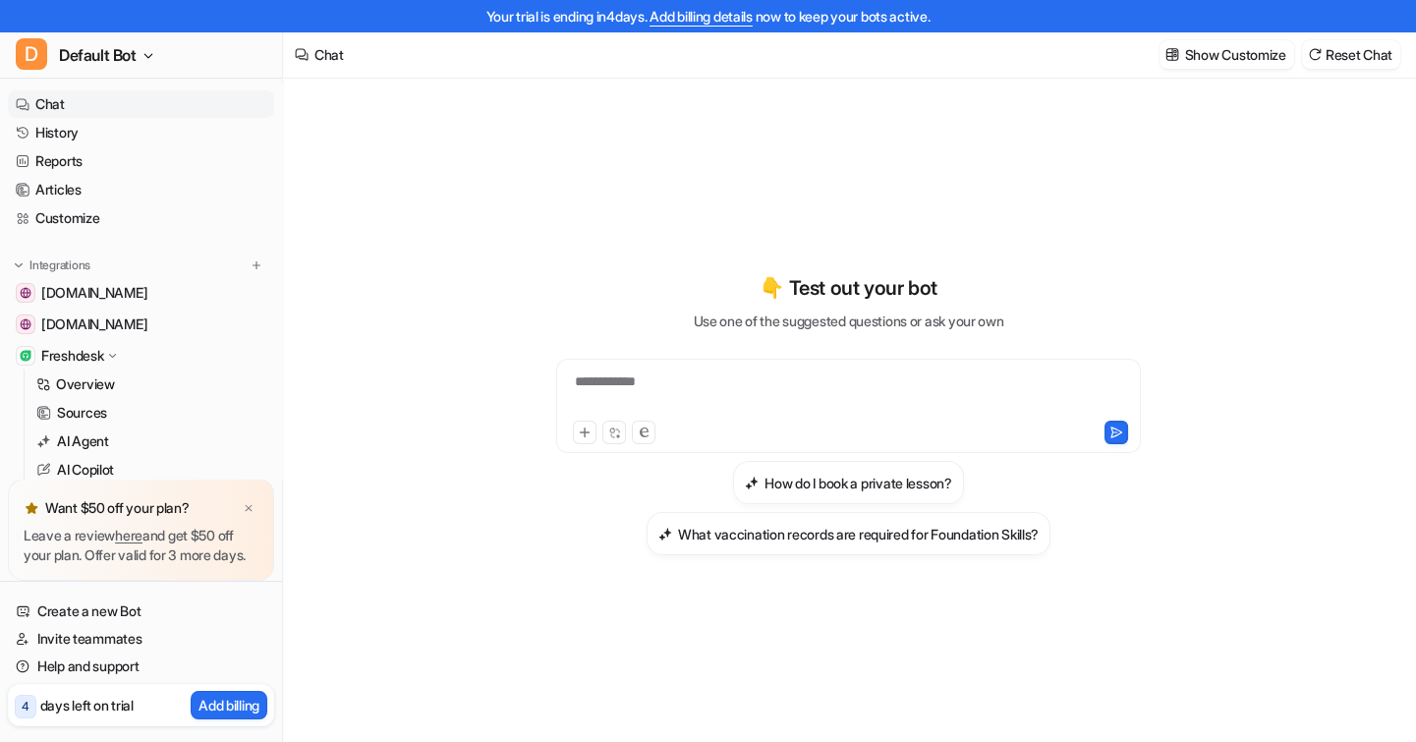
click at [649, 387] on div "**********" at bounding box center [848, 393] width 575 height 45
paste div
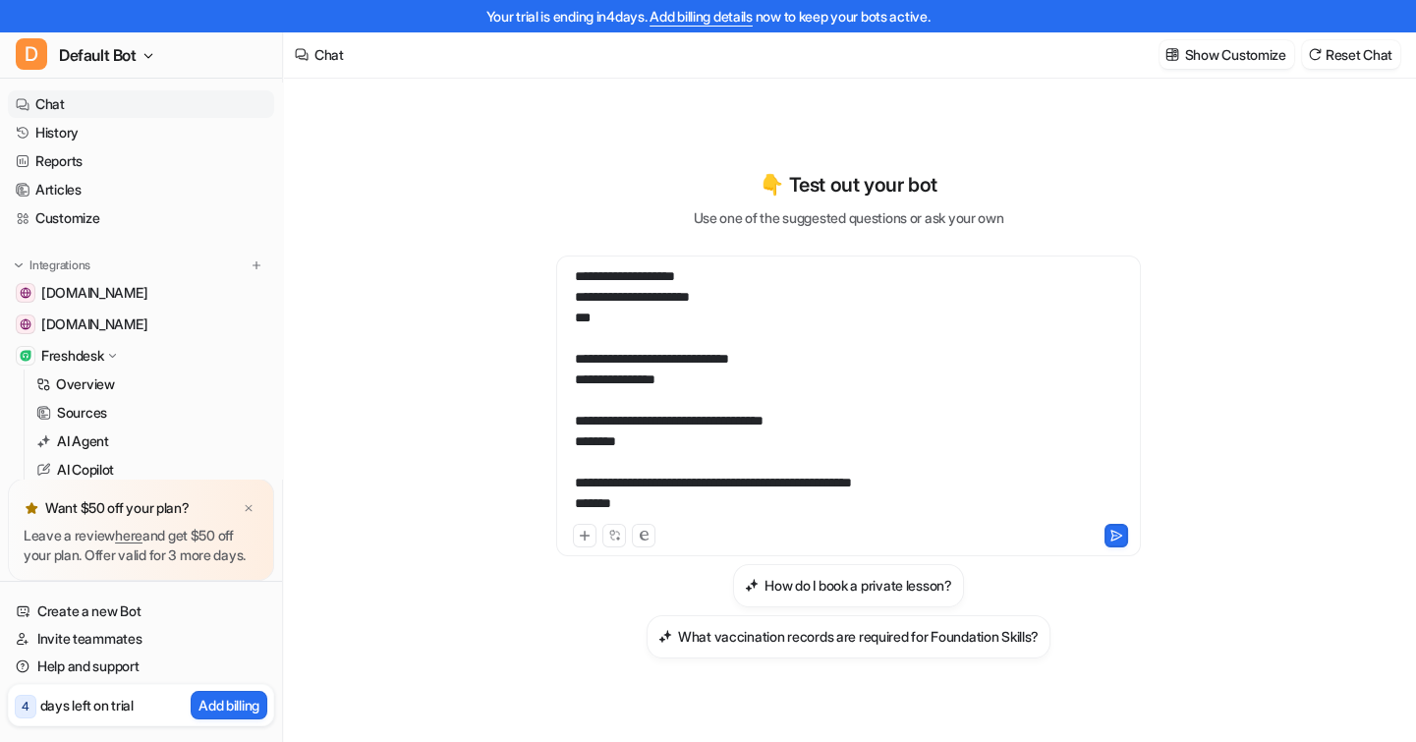
scroll to position [785, 0]
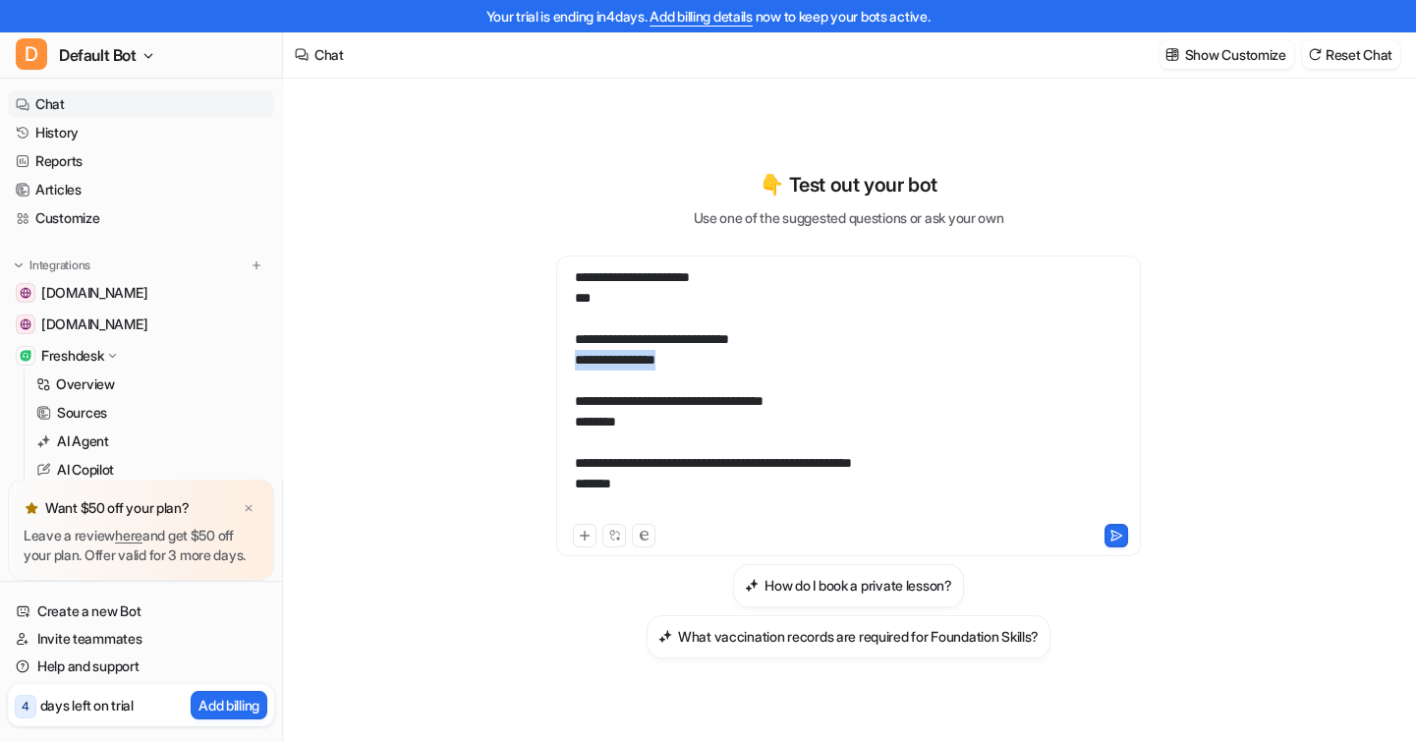
drag, startPoint x: 713, startPoint y: 369, endPoint x: 567, endPoint y: 364, distance: 145.5
click at [567, 364] on div at bounding box center [848, 394] width 575 height 252
drag, startPoint x: 609, startPoint y: 300, endPoint x: 543, endPoint y: 296, distance: 66.0
click at [543, 296] on div "👇 Test out your bot Use one of the suggested questions or ask your own How do I…" at bounding box center [848, 414] width 723 height 488
drag, startPoint x: 706, startPoint y: 366, endPoint x: 565, endPoint y: 364, distance: 140.5
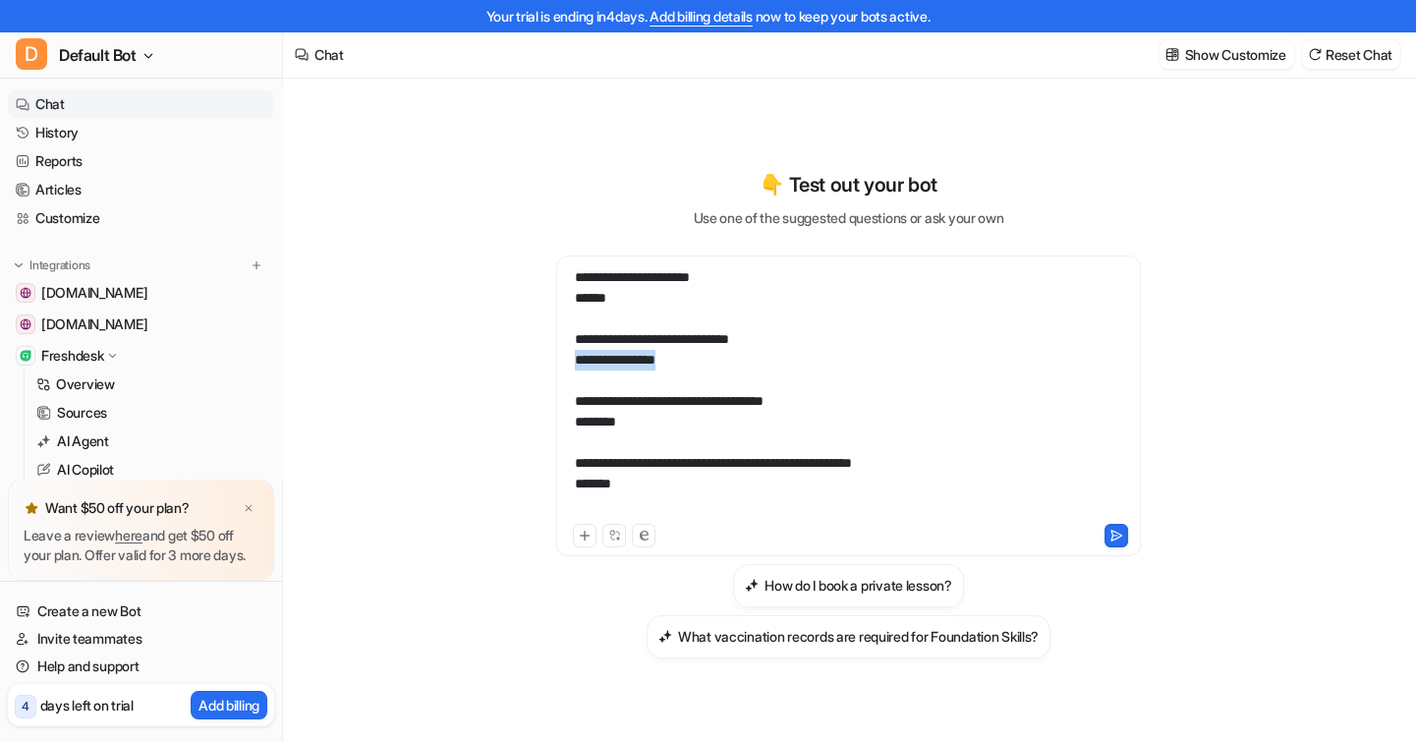
click at [565, 364] on div at bounding box center [848, 394] width 575 height 252
click at [683, 431] on div at bounding box center [848, 394] width 575 height 252
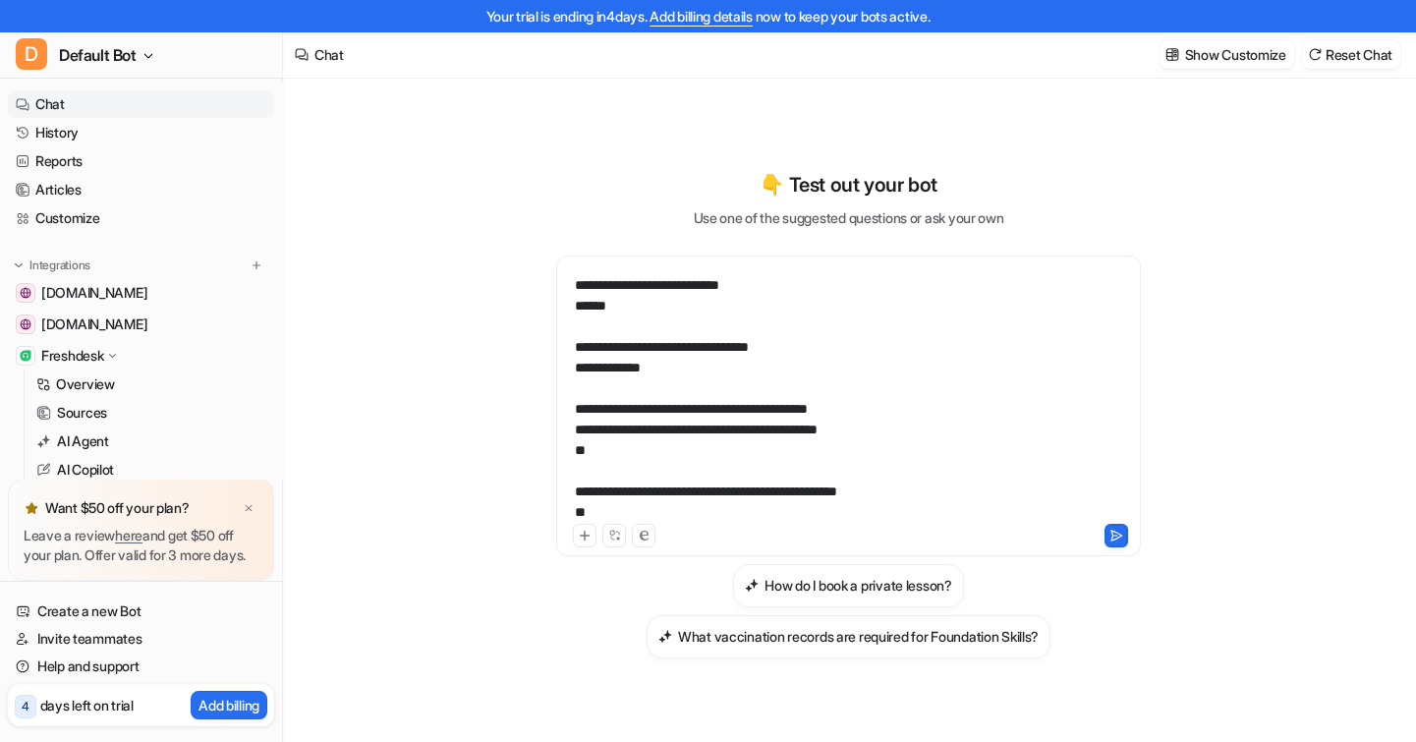
scroll to position [877, 0]
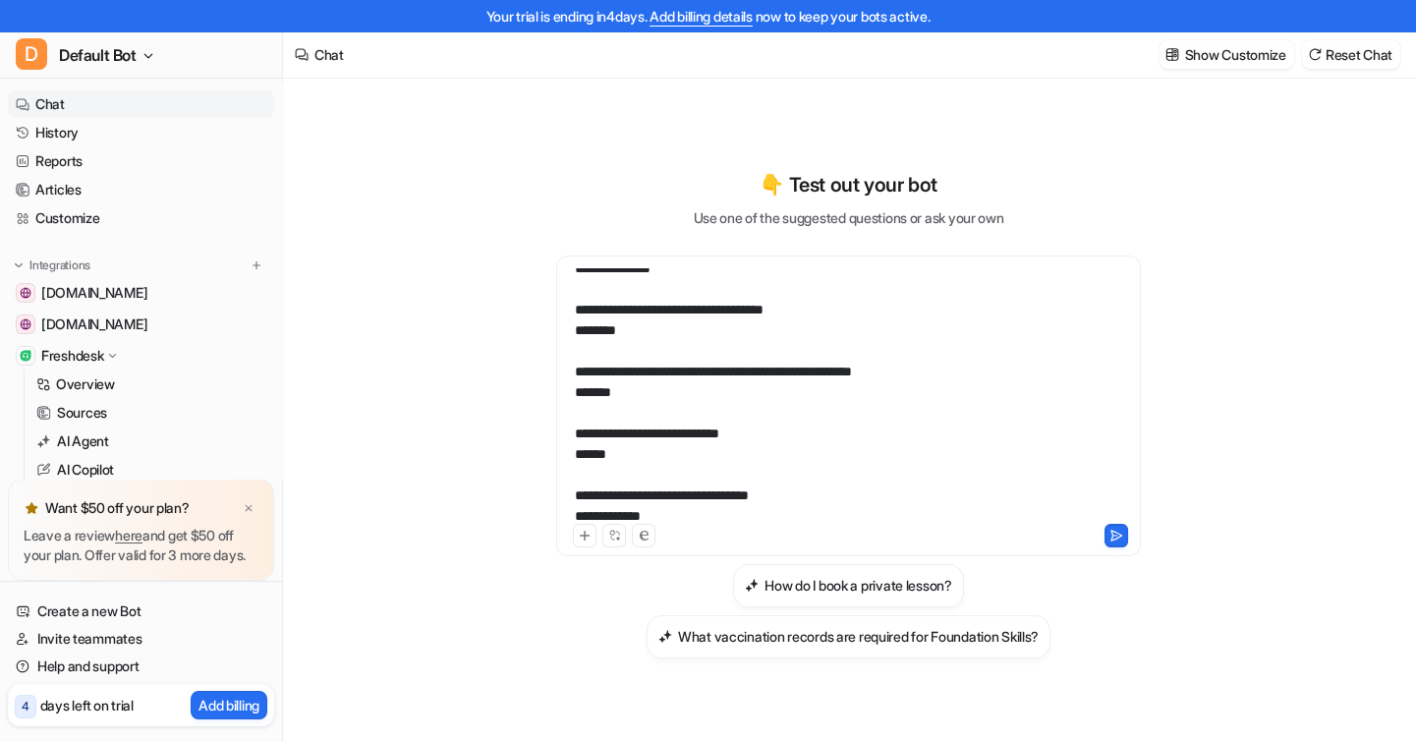
click at [654, 452] on div at bounding box center [848, 394] width 575 height 252
click at [654, 453] on div at bounding box center [848, 394] width 575 height 252
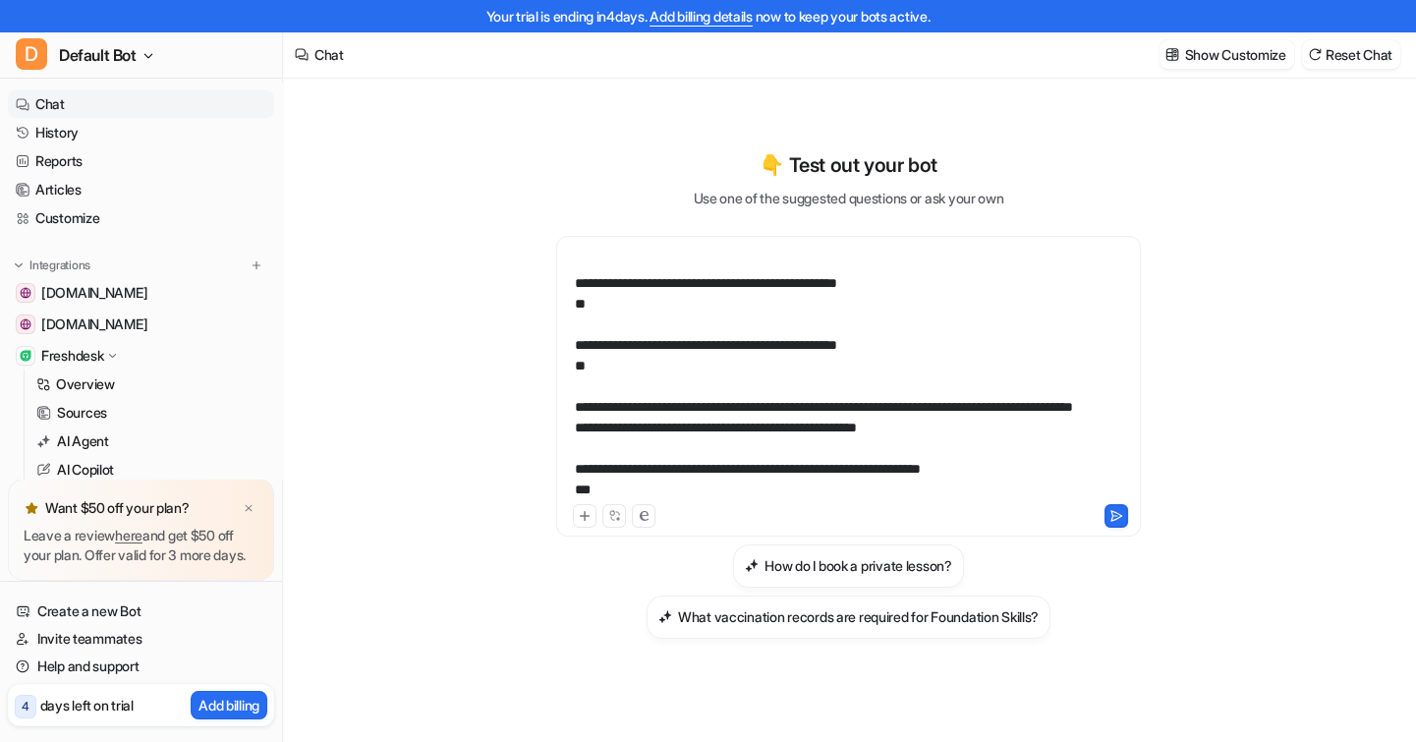
scroll to position [30, 0]
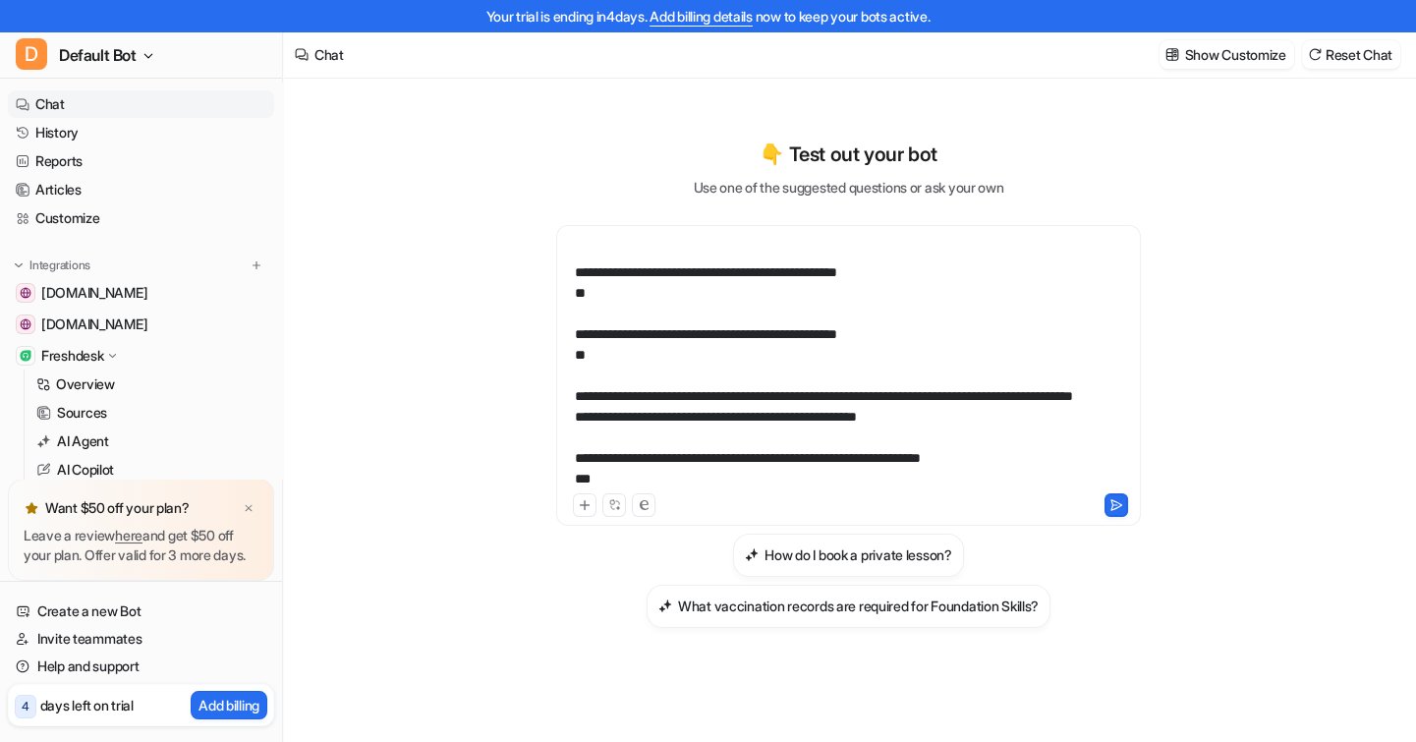
click at [729, 481] on div at bounding box center [848, 364] width 575 height 252
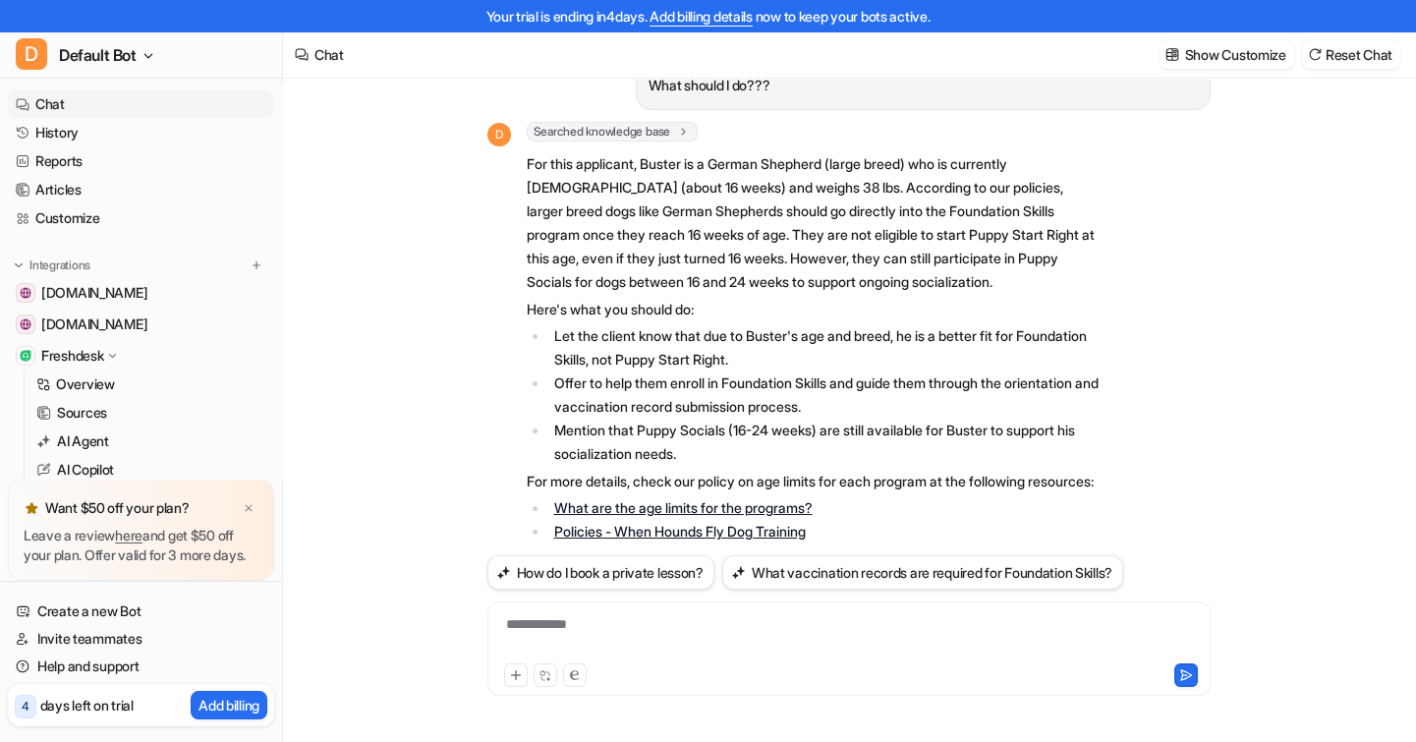
scroll to position [666, 0]
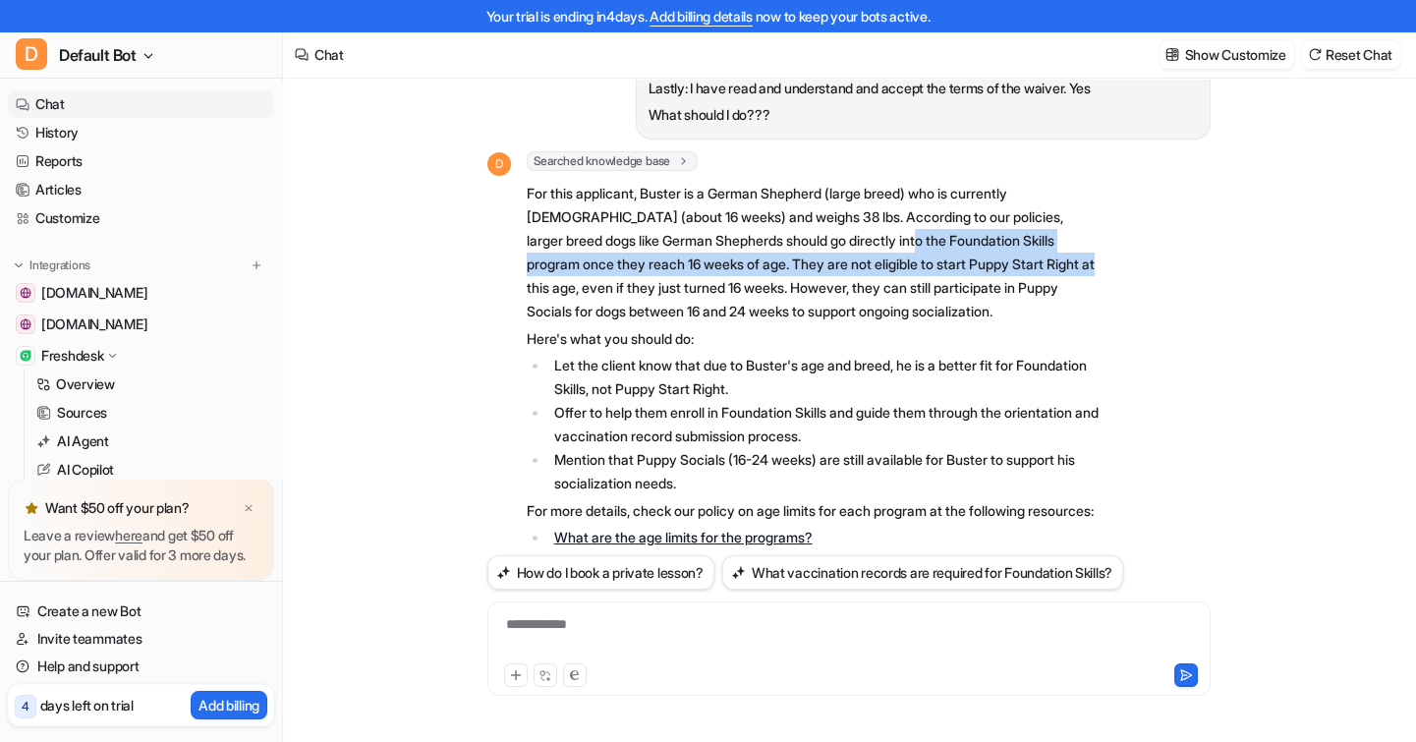
drag, startPoint x: 856, startPoint y: 237, endPoint x: 1030, endPoint y: 264, distance: 176.1
click at [1030, 264] on p "For this applicant, Buster is a German Shepherd (large breed) who is currently …" at bounding box center [814, 253] width 575 height 142
click at [88, 635] on link "Invite teammates" at bounding box center [141, 639] width 266 height 28
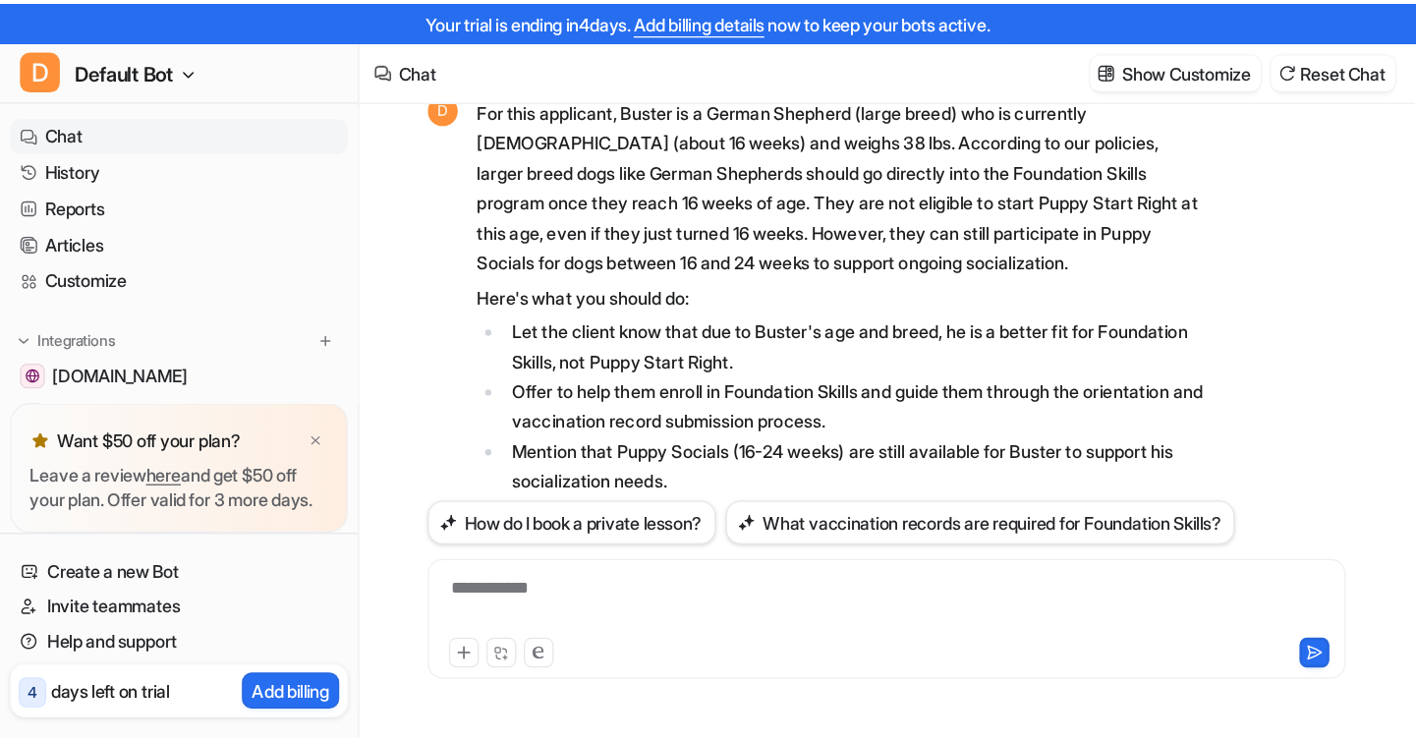
scroll to position [746, 0]
